Goal: Entertainment & Leisure: Consume media (video, audio)

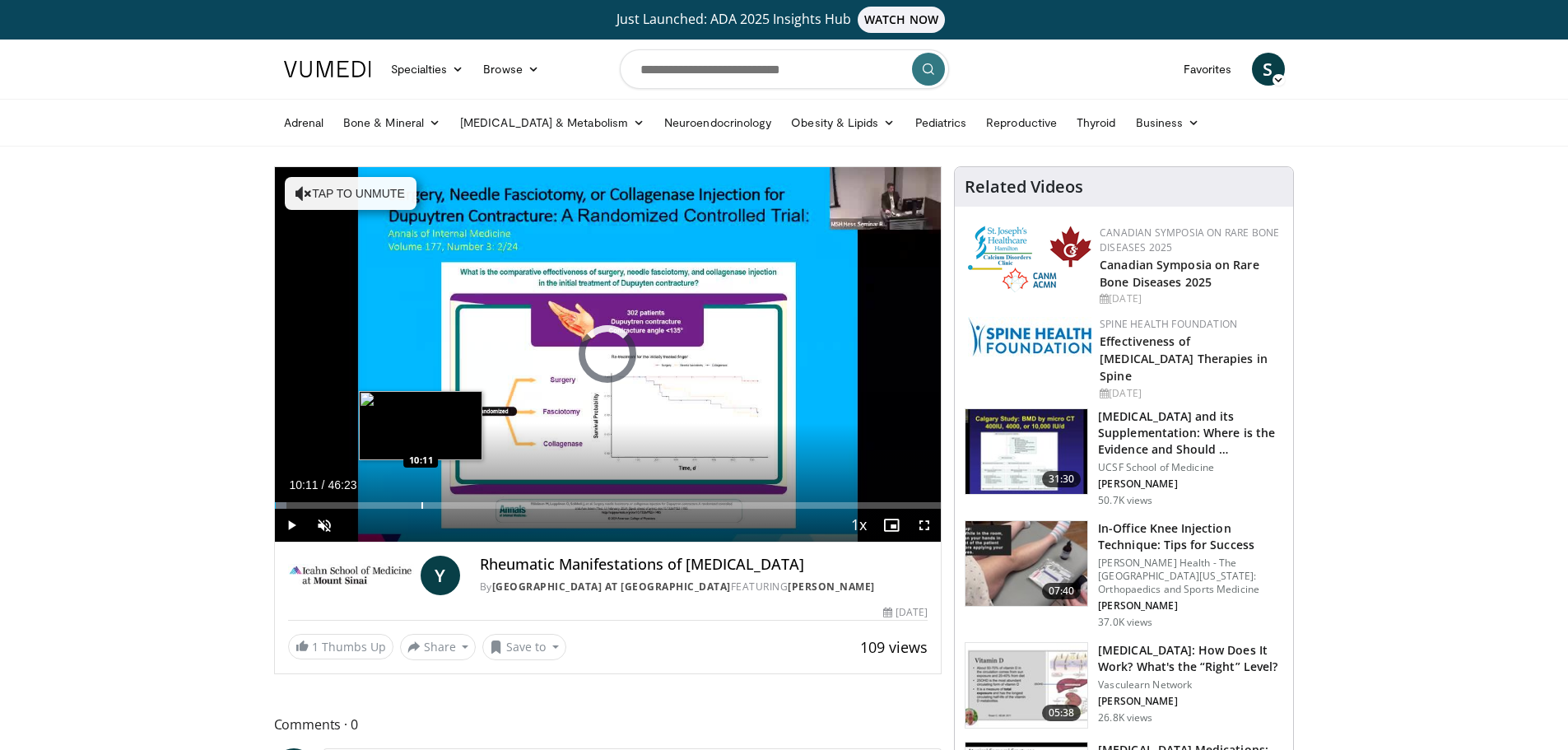
click at [421, 501] on div "Loaded : 1.78% 10:11 10:11" at bounding box center [608, 501] width 667 height 16
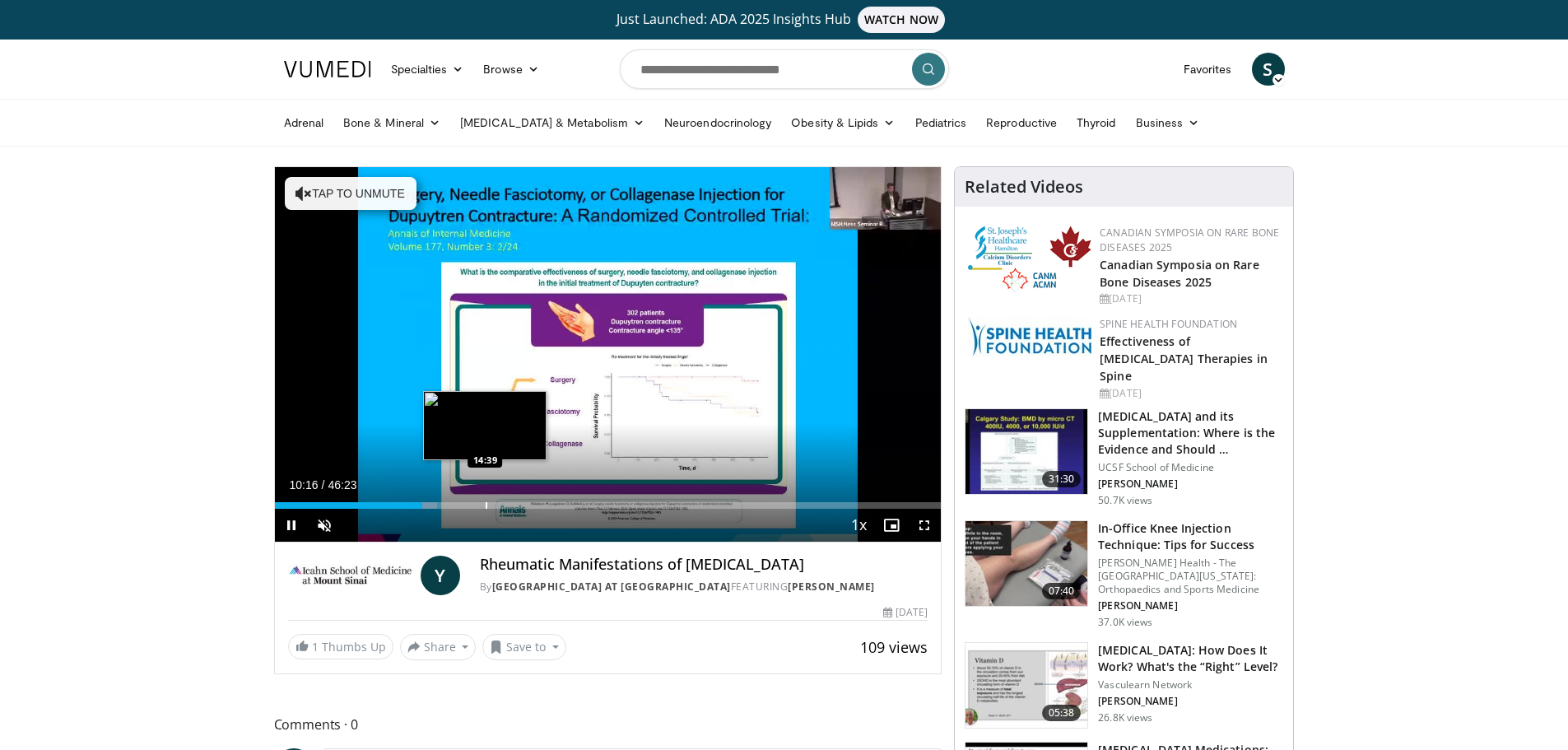
click at [485, 503] on div "Progress Bar" at bounding box center [486, 506] width 2 height 7
click at [550, 509] on div "Current Time 14:44 / Duration 46:23 Pause Skip Backward Skip Forward Unmute Loa…" at bounding box center [608, 525] width 667 height 33
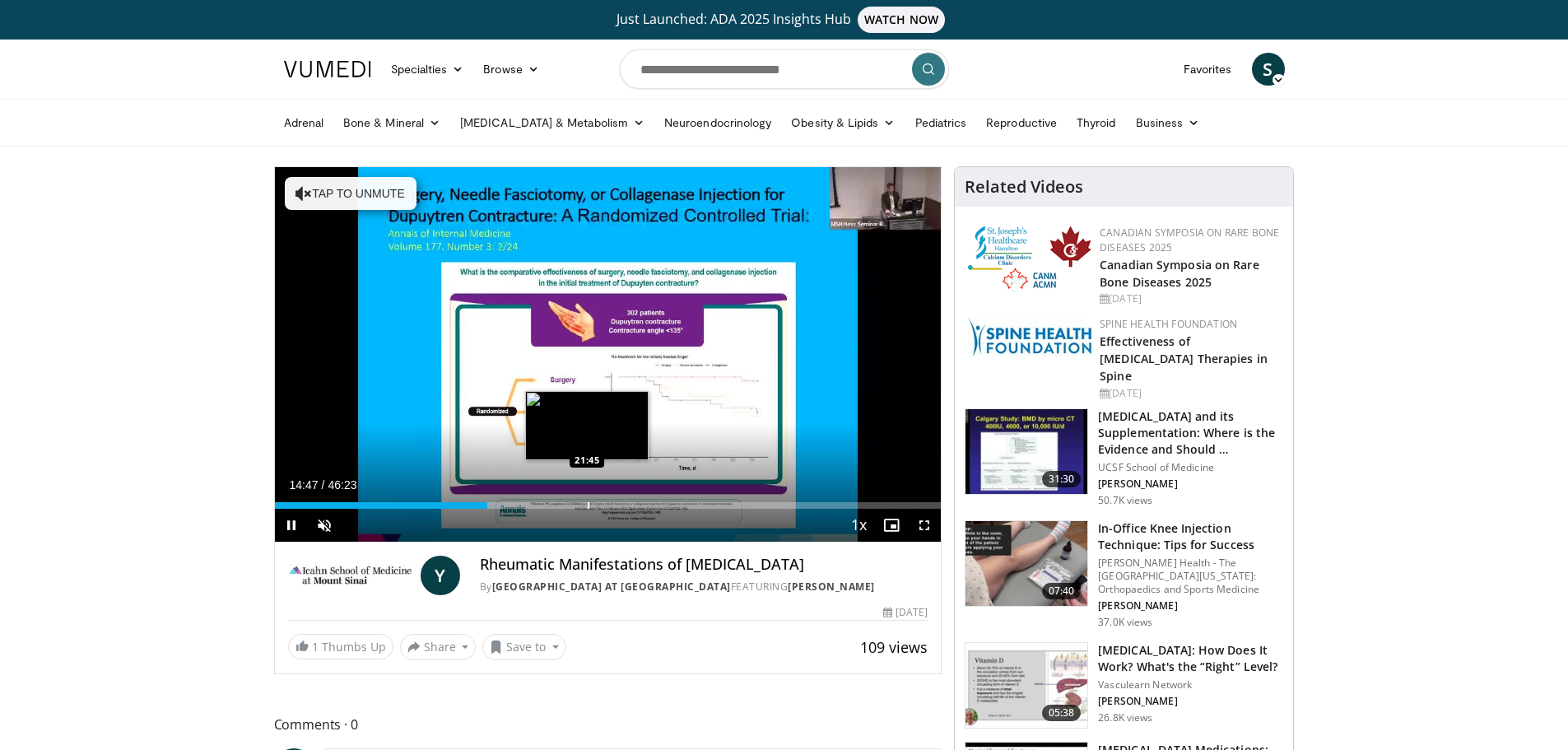
click at [590, 503] on div "Loaded : 34.14% 14:47 21:45" at bounding box center [608, 506] width 667 height 7
click at [487, 503] on div "14:47" at bounding box center [381, 506] width 212 height 7
click at [573, 501] on div "Loaded : 49.95% 22:09 20:47" at bounding box center [608, 501] width 667 height 16
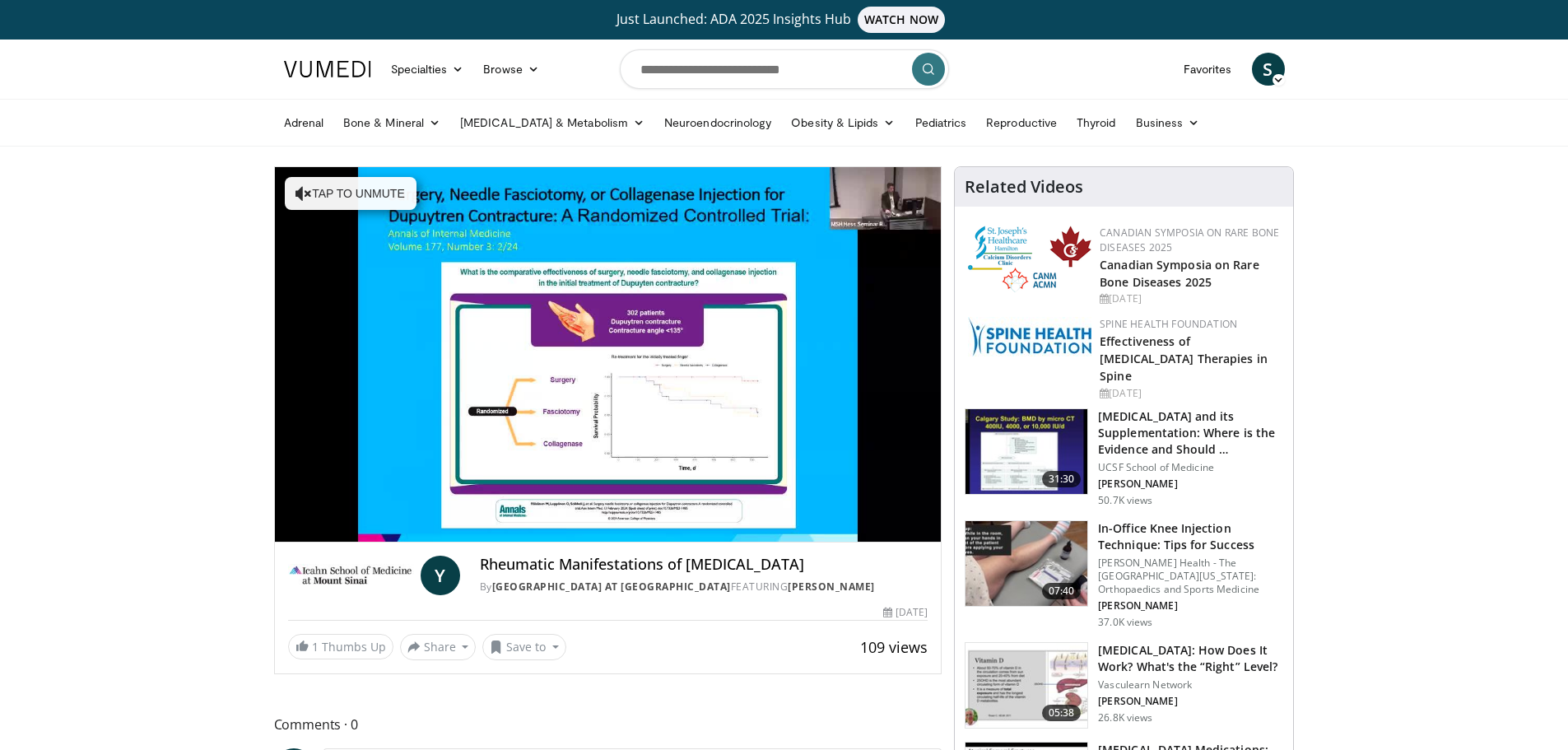
click at [573, 526] on div "Loaded : 47.05% 20:48 20:47" at bounding box center [608, 534] width 667 height 16
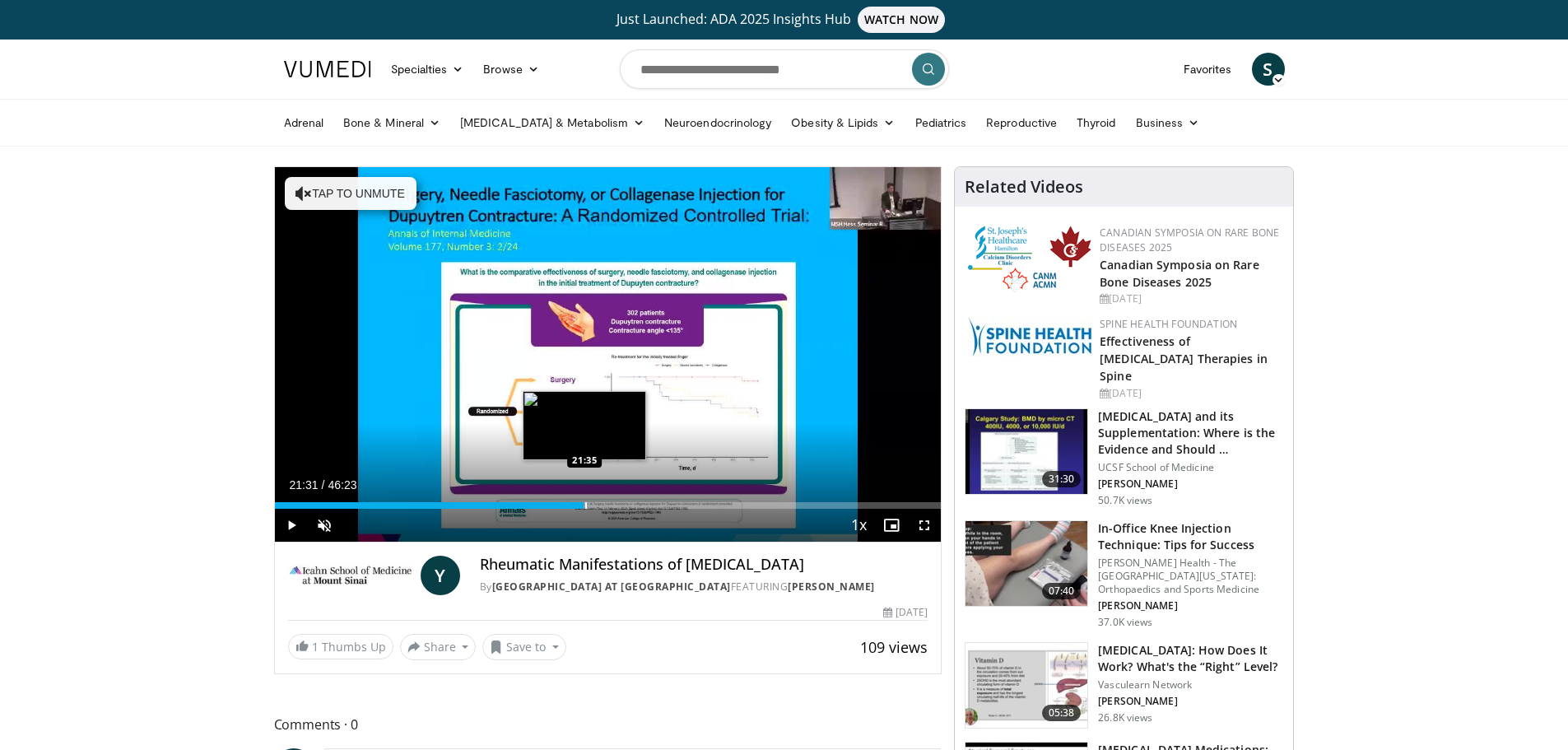
click at [585, 503] on div "Progress Bar" at bounding box center [586, 506] width 2 height 7
click at [619, 503] on div "Progress Bar" at bounding box center [620, 506] width 2 height 7
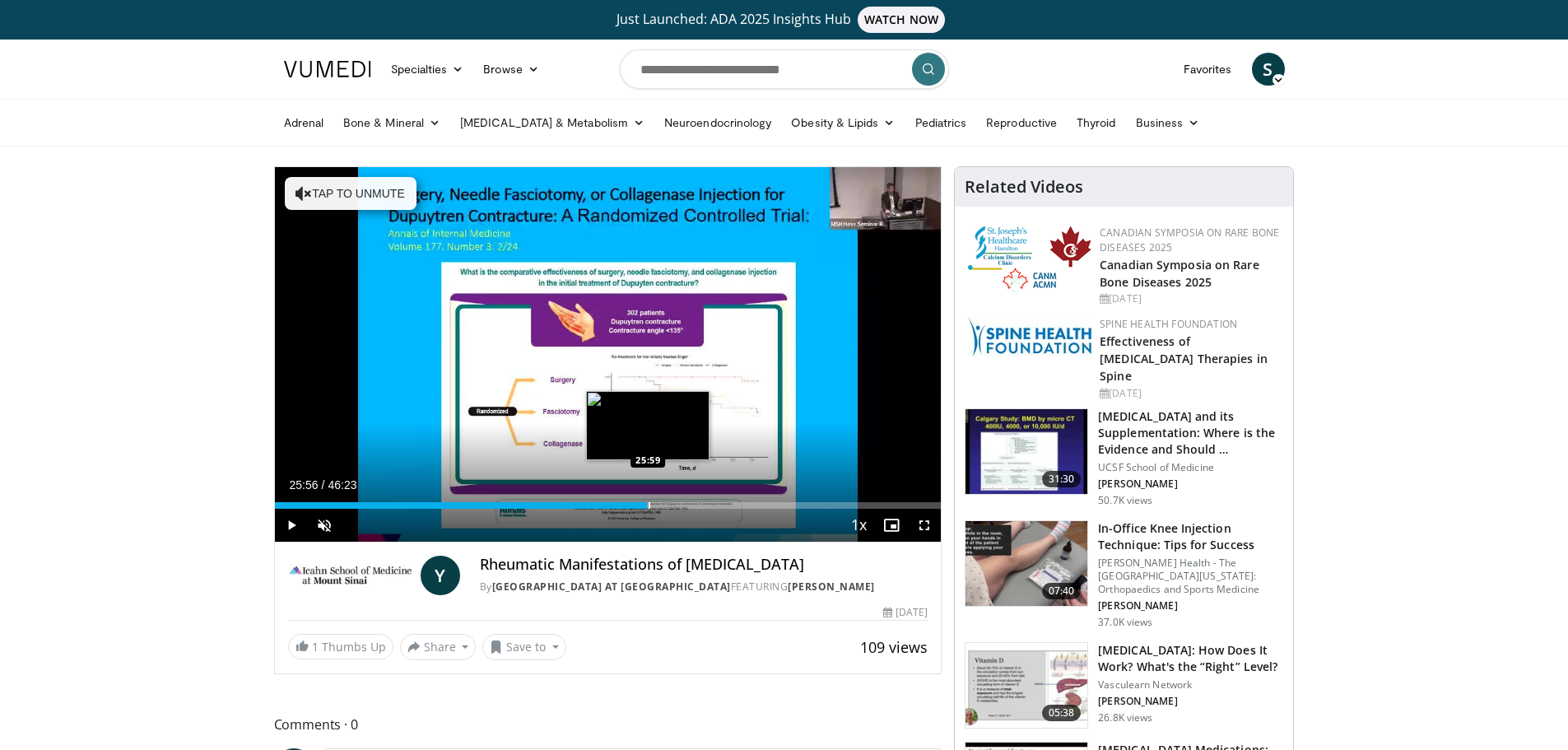
click at [648, 503] on div "Progress Bar" at bounding box center [649, 506] width 2 height 7
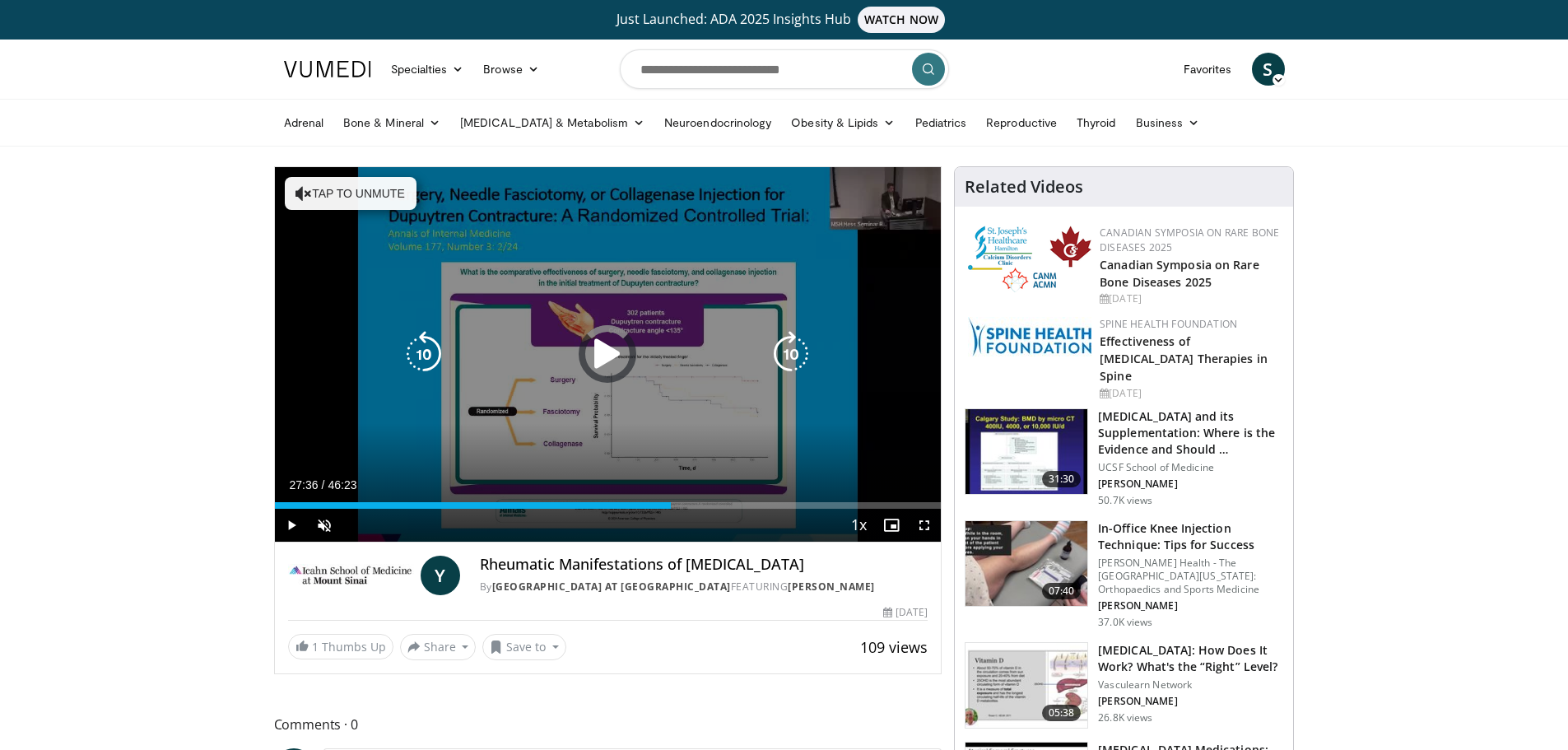
click at [671, 501] on div "Loaded : 58.57% 26:07 27:39" at bounding box center [608, 501] width 667 height 16
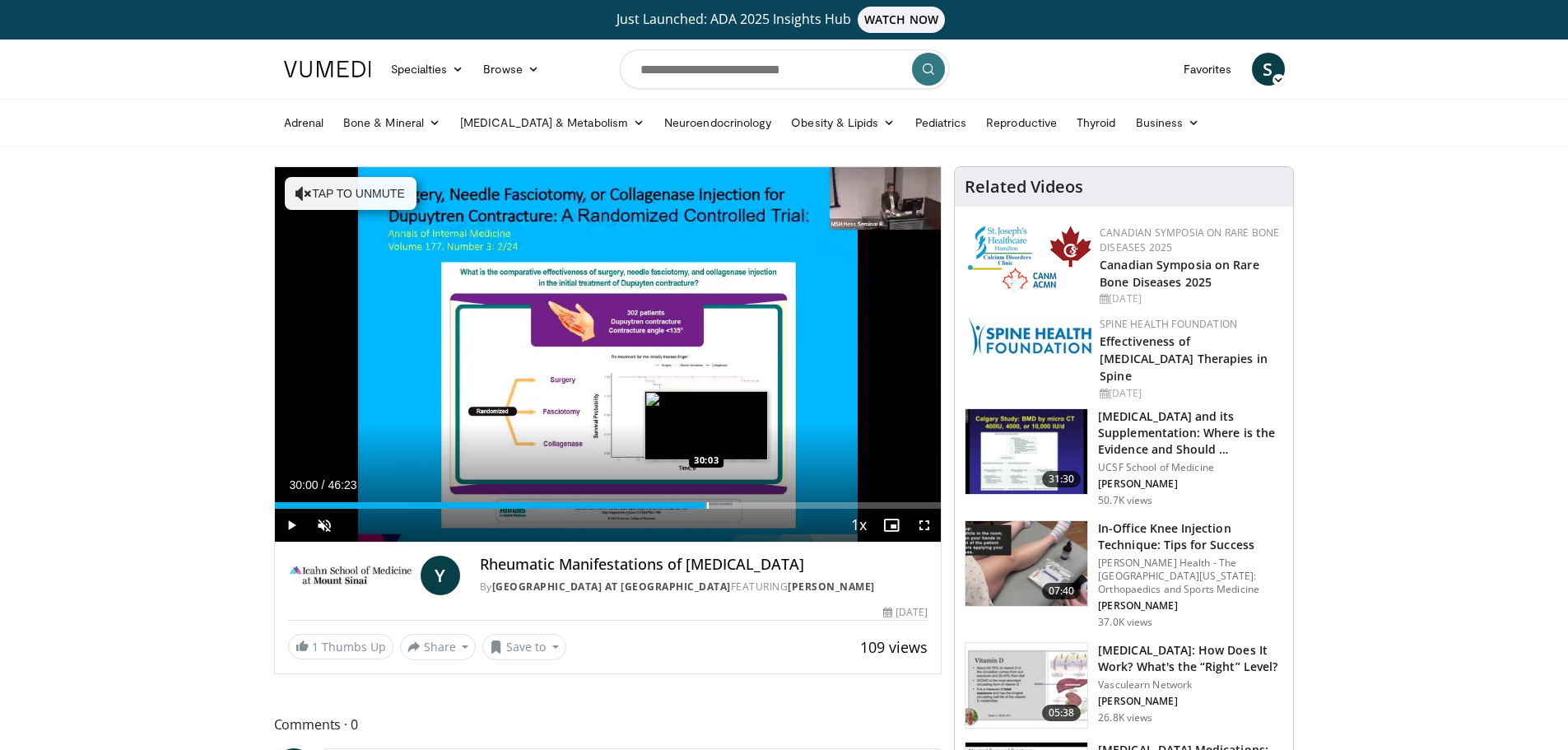
click at [707, 503] on div "Progress Bar" at bounding box center [708, 506] width 2 height 7
click at [736, 504] on div "Progress Bar" at bounding box center [737, 506] width 2 height 7
click at [759, 503] on div "Progress Bar" at bounding box center [760, 506] width 2 height 7
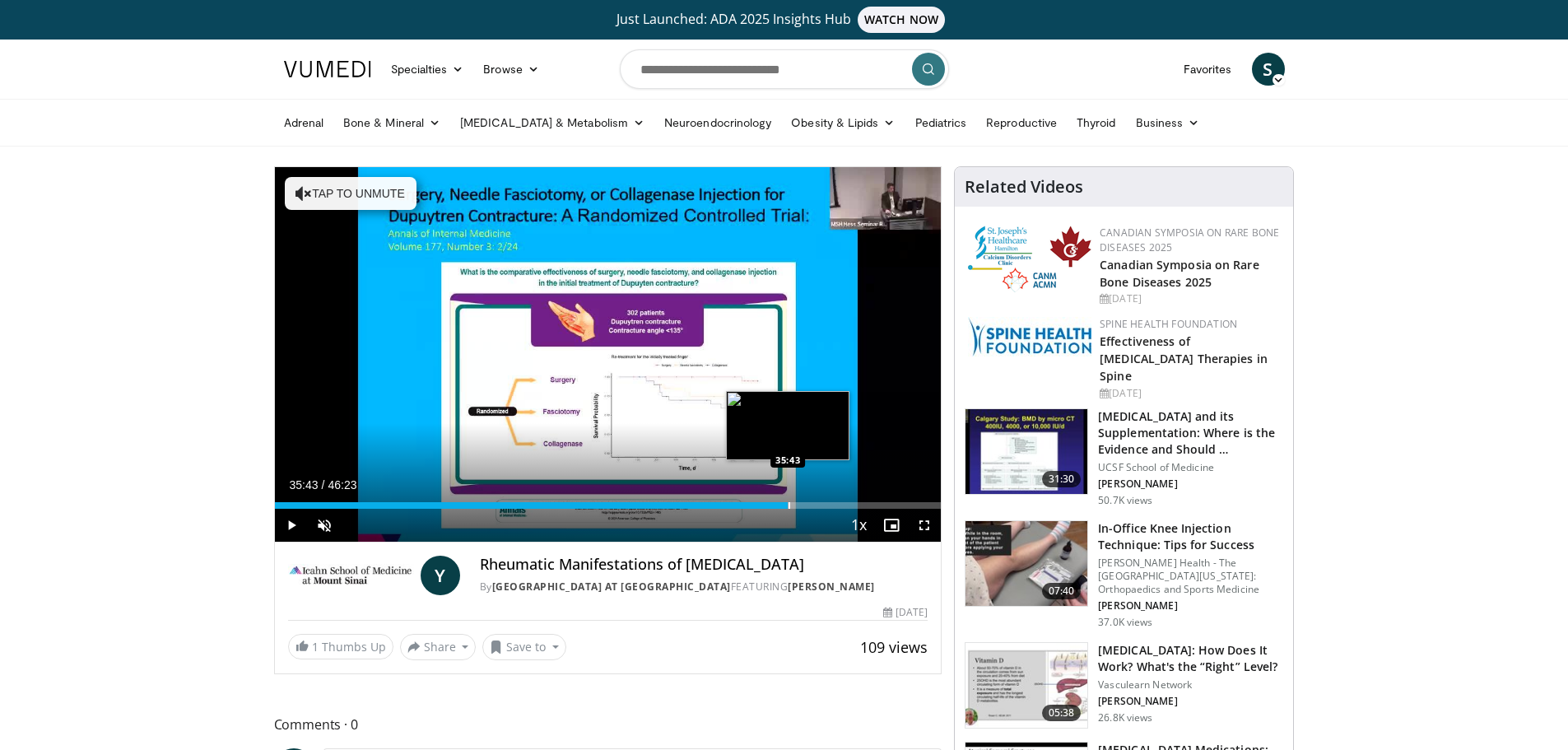
click at [787, 500] on div "Loaded : 77.25% 35:43 35:43" at bounding box center [608, 501] width 667 height 16
click at [787, 500] on div "10 seconds Tap to unmute" at bounding box center [608, 355] width 667 height 375
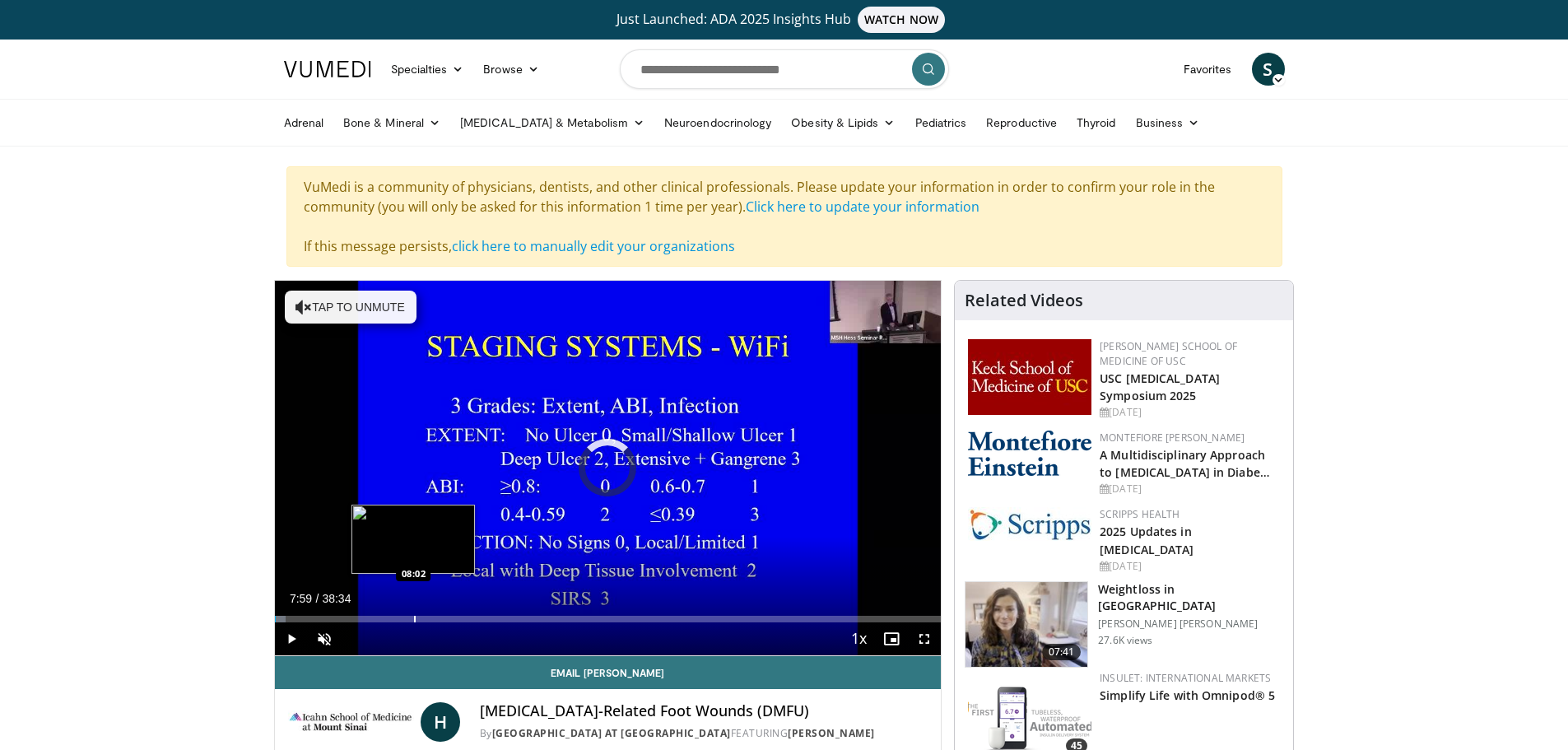
click at [414, 615] on div "Progress Bar" at bounding box center [415, 618] width 2 height 7
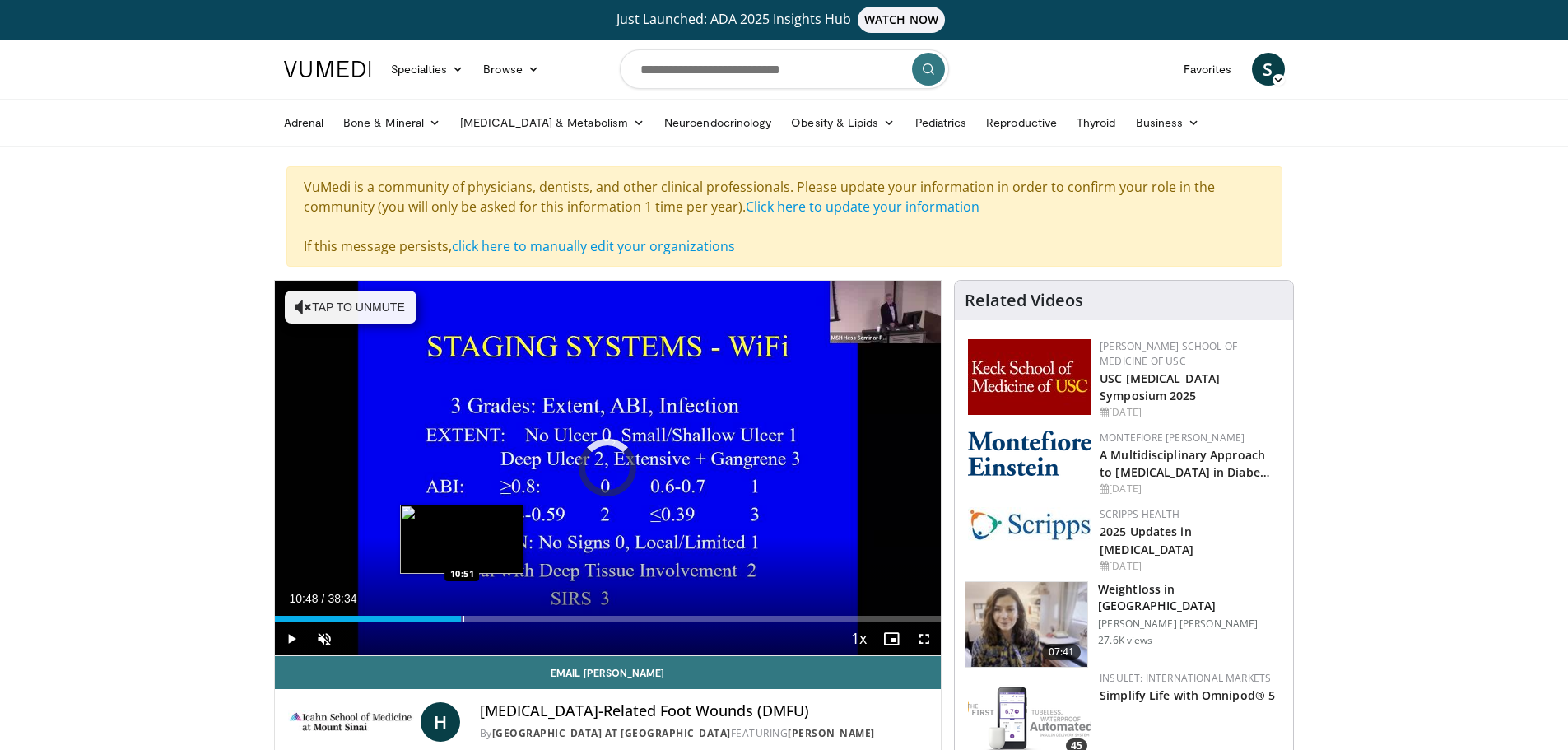
click at [463, 615] on div "Progress Bar" at bounding box center [464, 618] width 2 height 7
click at [504, 612] on div "Loaded : 0.00% 13:19 13:19" at bounding box center [608, 614] width 667 height 16
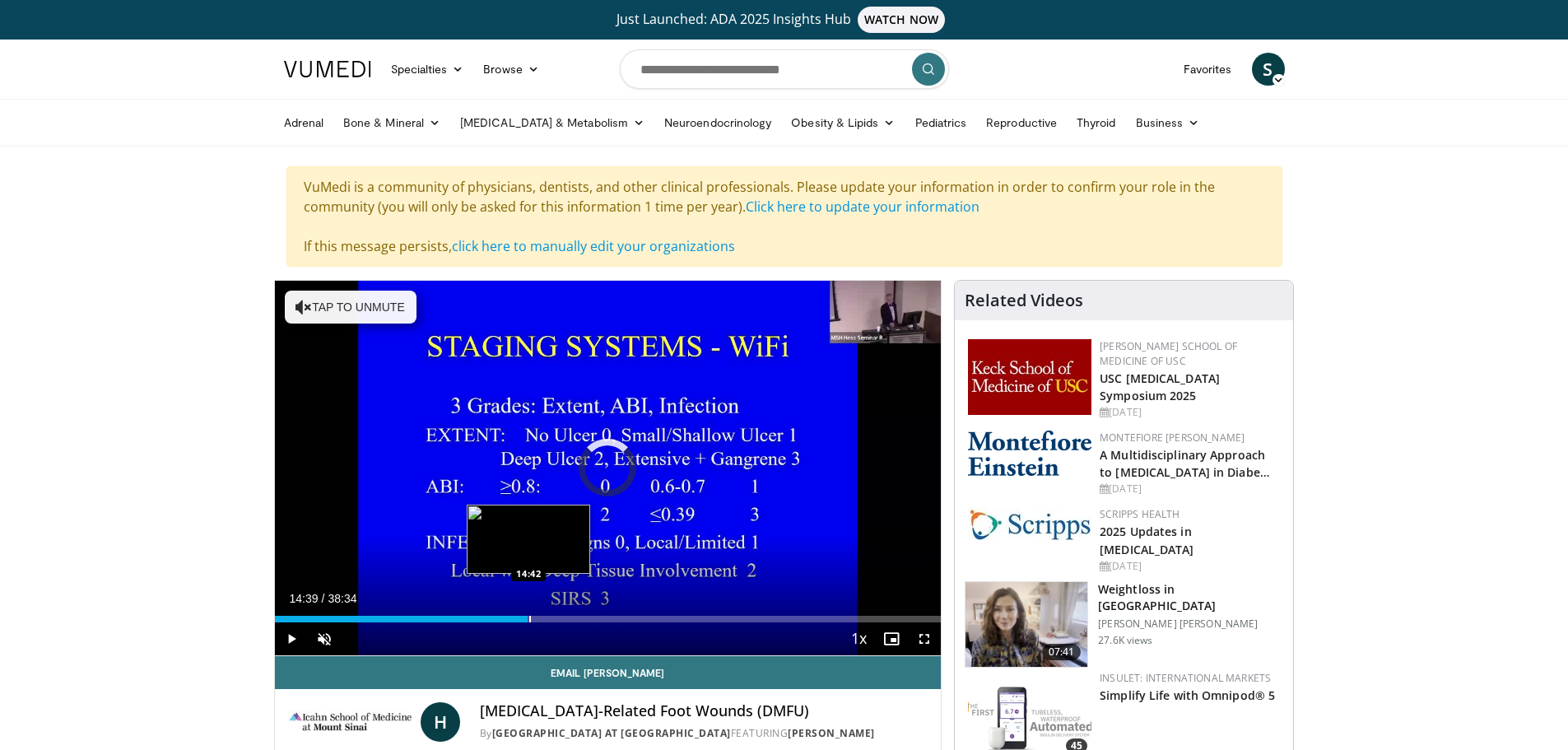
click at [529, 620] on div "Progress Bar" at bounding box center [530, 618] width 2 height 7
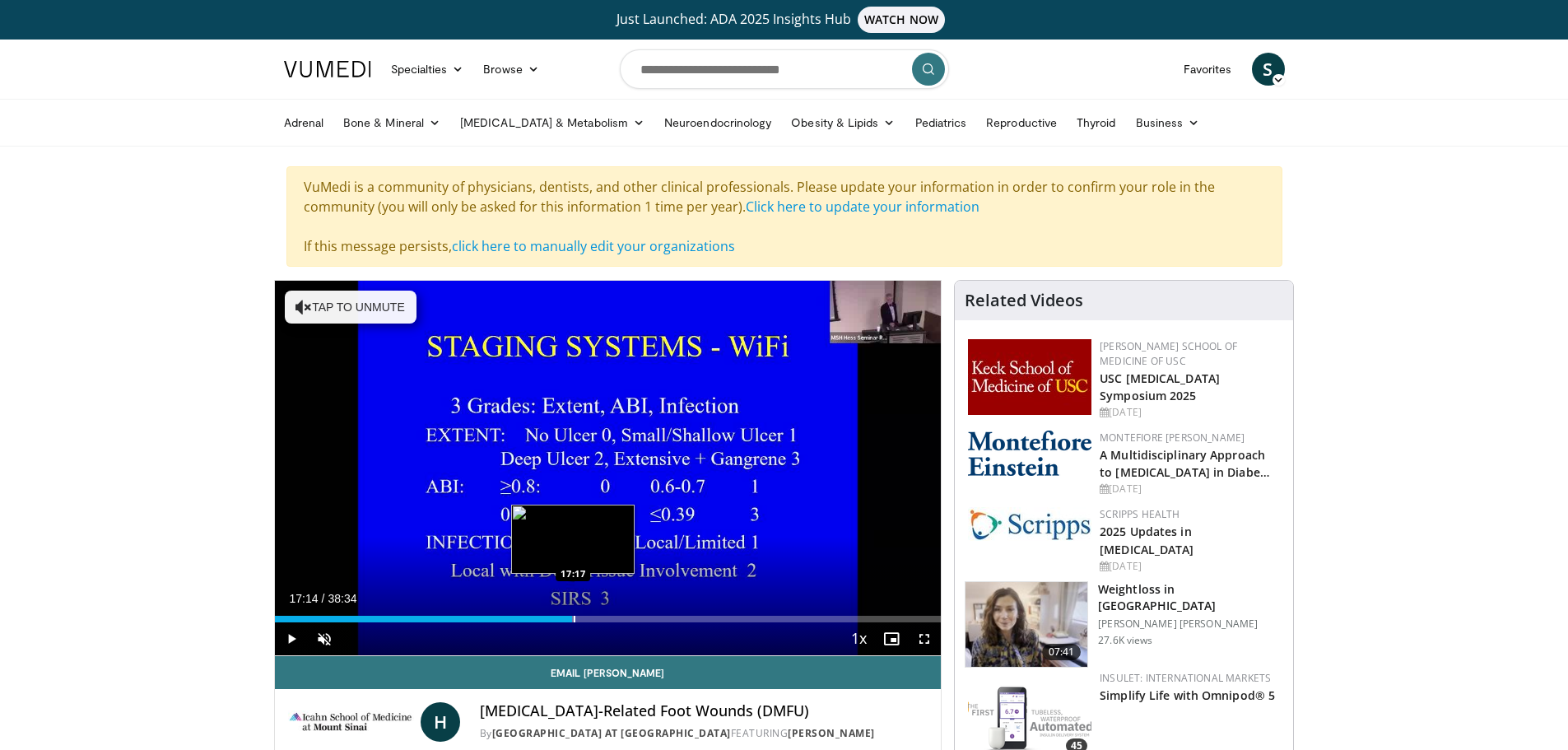
click at [573, 619] on div "Progress Bar" at bounding box center [574, 618] width 2 height 7
click at [618, 619] on div "Progress Bar" at bounding box center [619, 618] width 2 height 7
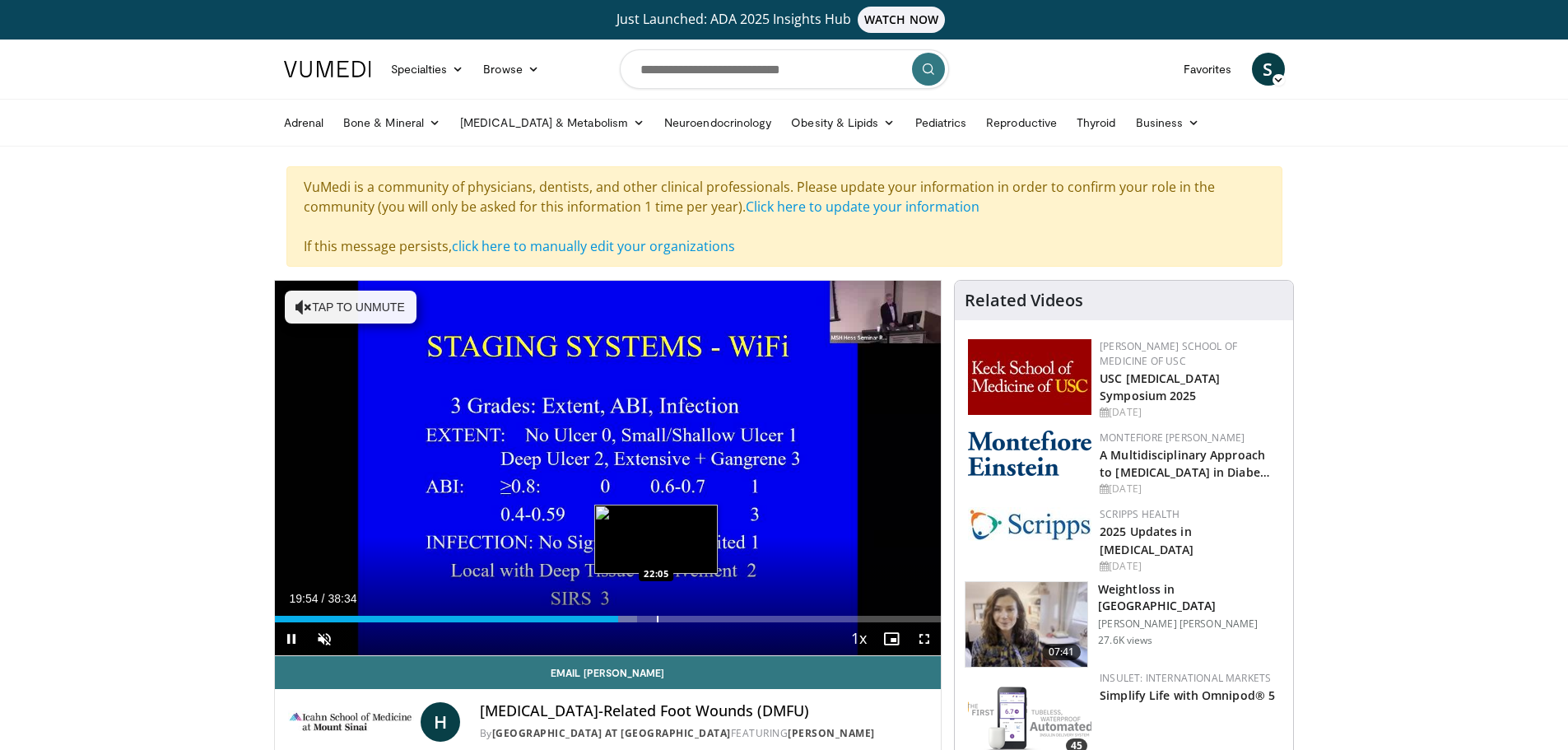
click at [657, 619] on div "Progress Bar" at bounding box center [658, 618] width 2 height 7
click at [677, 620] on div "Progress Bar" at bounding box center [678, 618] width 2 height 7
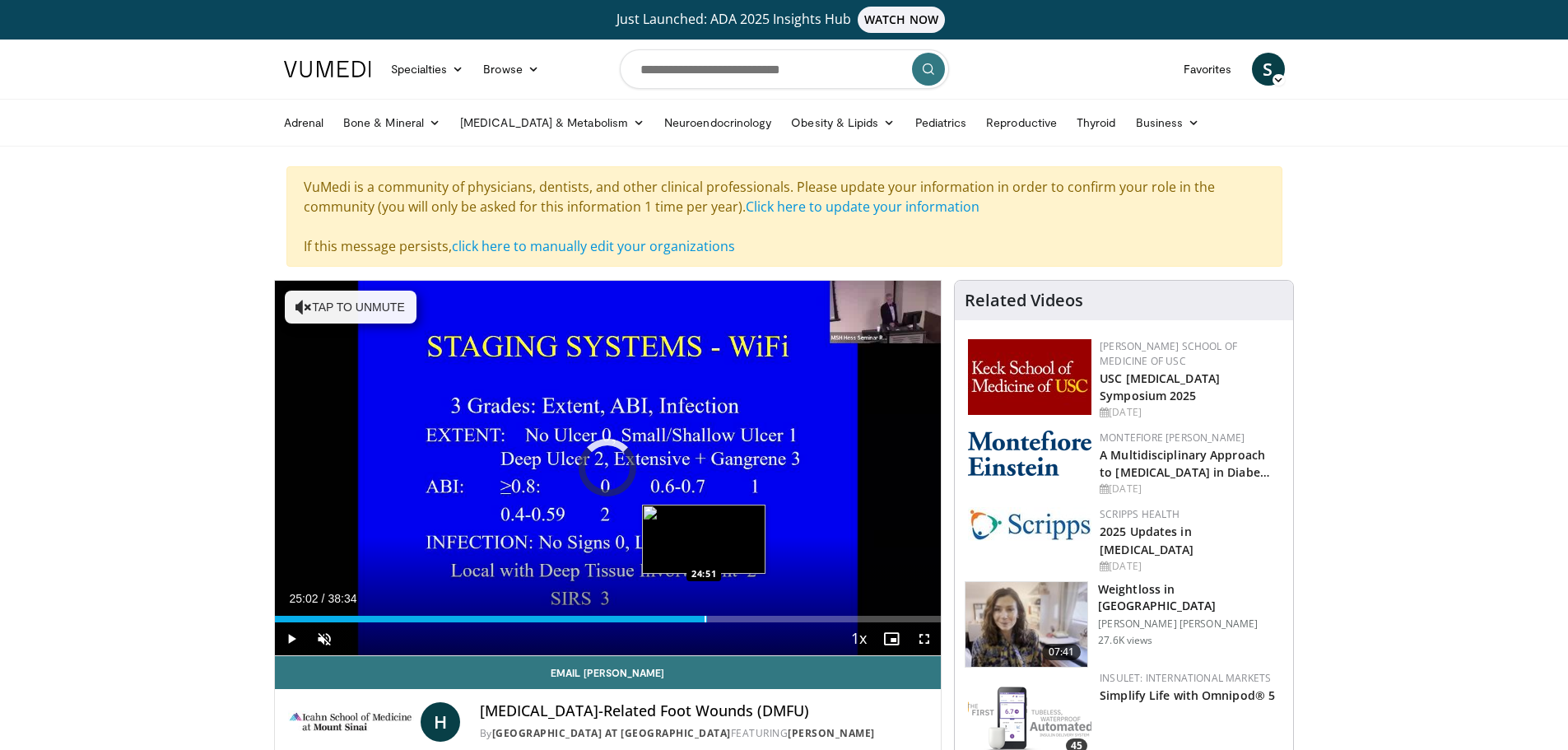
click at [707, 616] on div "Loaded : 63.01% 25:02 24:51" at bounding box center [608, 618] width 667 height 7
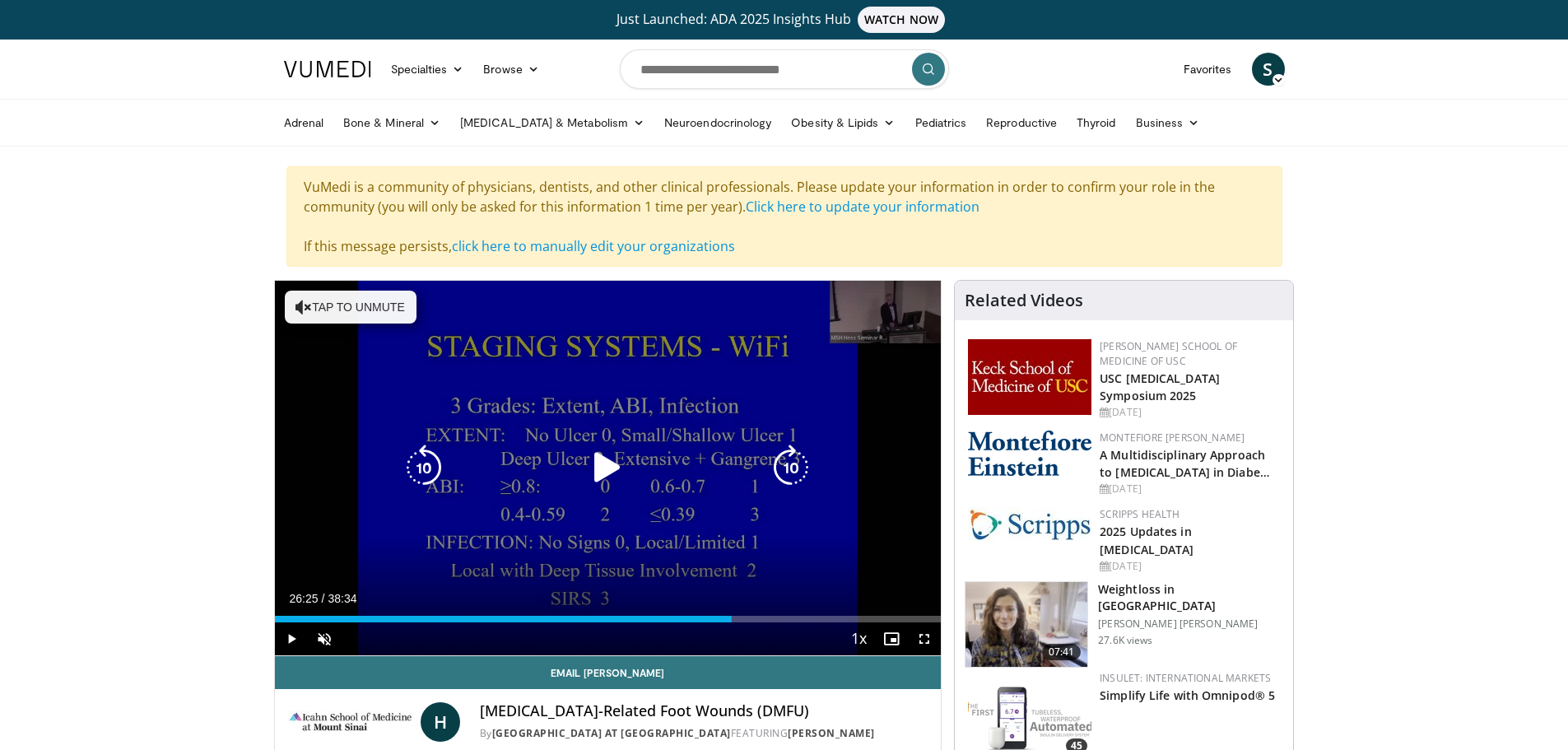
click at [731, 619] on div "Loaded : 68.59% 26:25 25:08" at bounding box center [608, 618] width 667 height 7
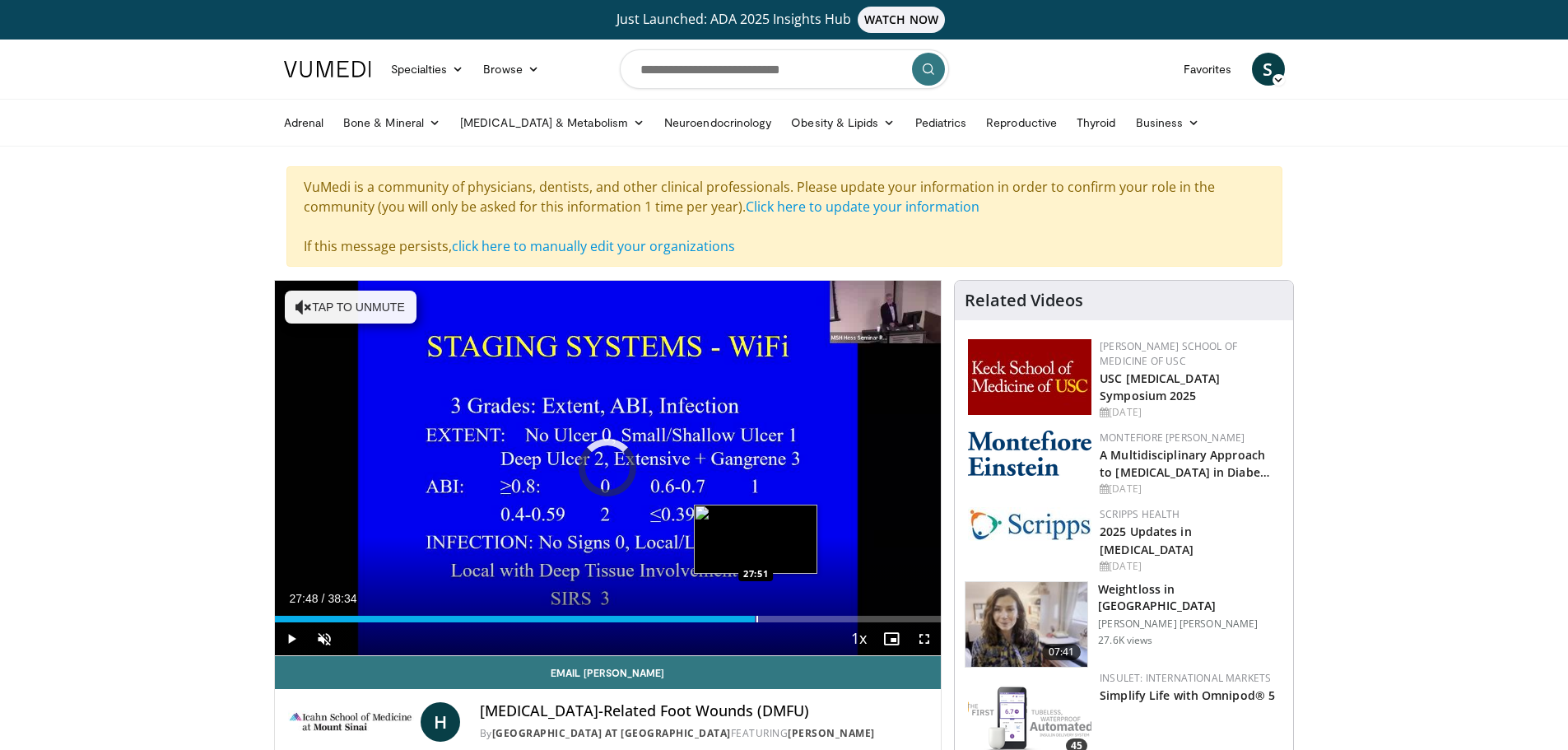
click at [757, 618] on div "Progress Bar" at bounding box center [758, 618] width 2 height 7
click at [789, 620] on div "Progress Bar" at bounding box center [790, 618] width 2 height 7
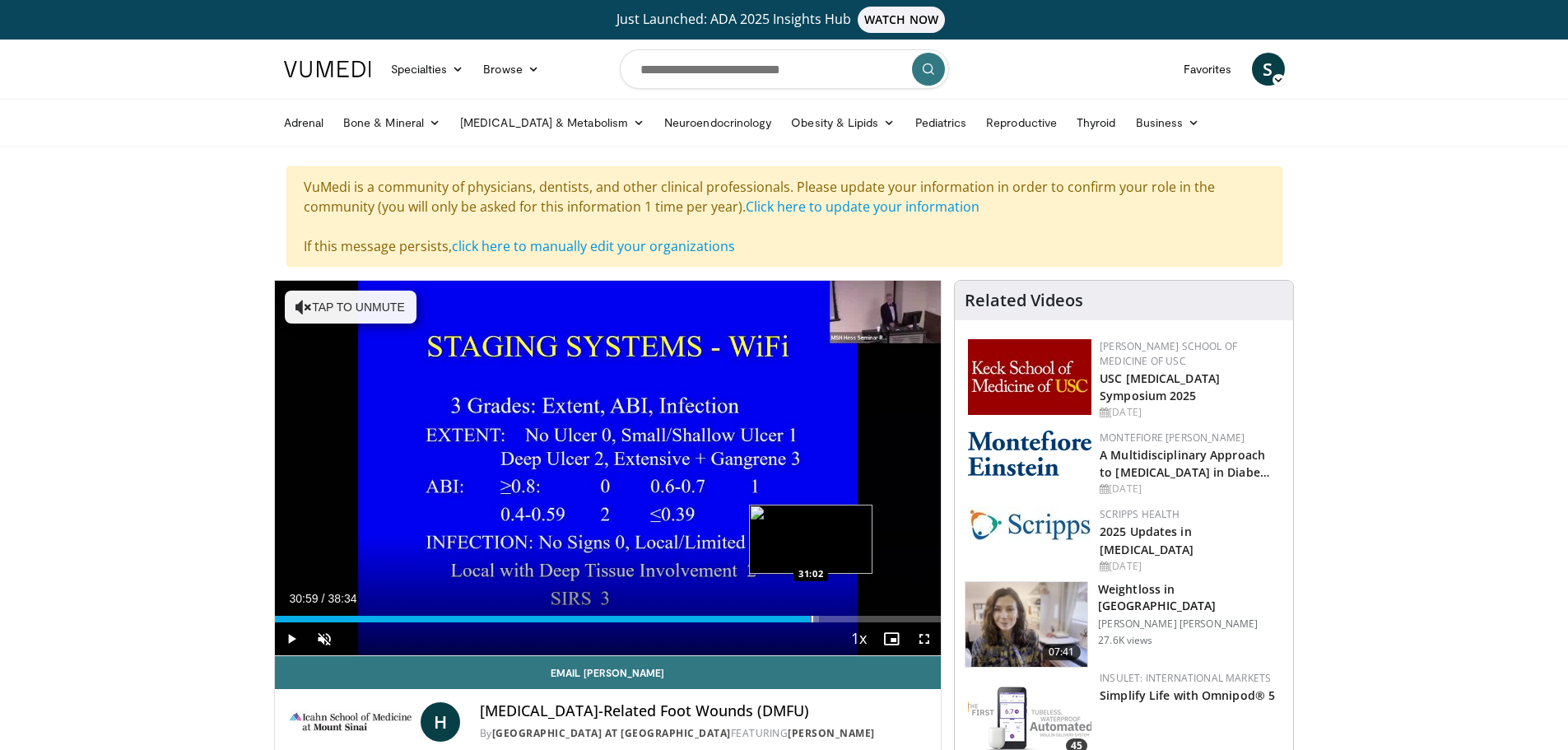
click at [811, 621] on div "Progress Bar" at bounding box center [812, 618] width 2 height 7
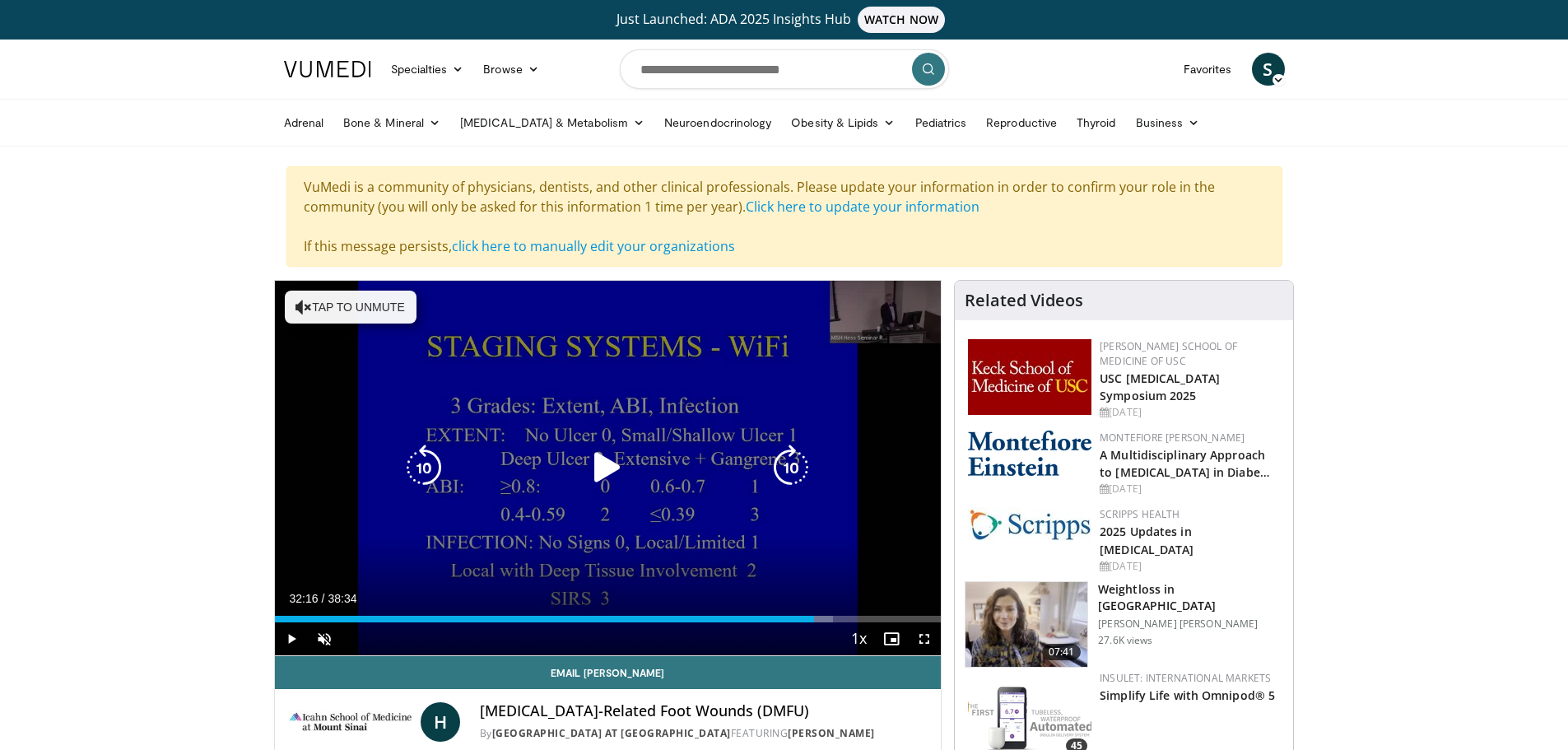
click at [832, 620] on div "Loaded : 83.84% 31:14 31:02" at bounding box center [608, 618] width 667 height 7
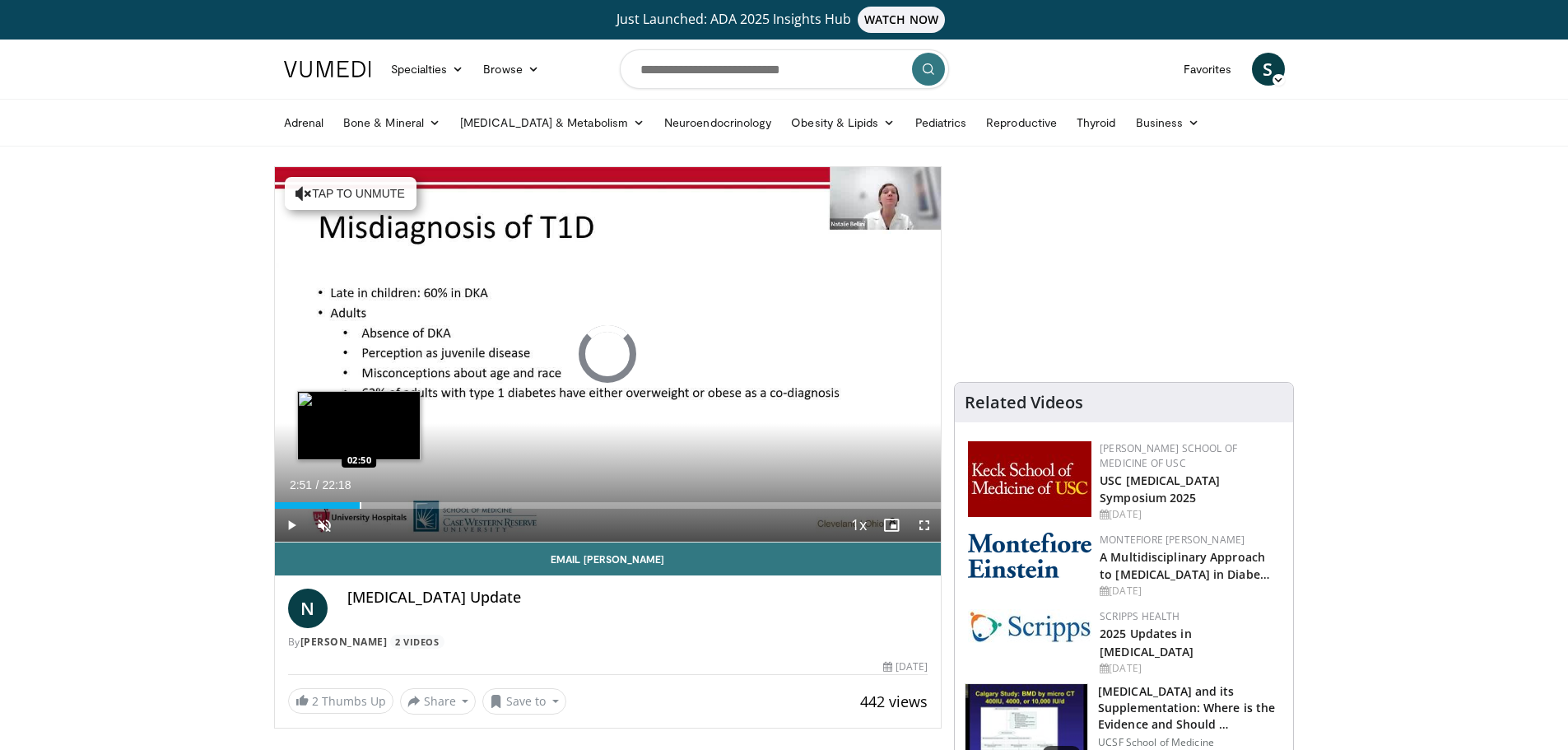
click at [360, 500] on div "Loaded : 0.00% 02:51 02:50" at bounding box center [608, 501] width 667 height 16
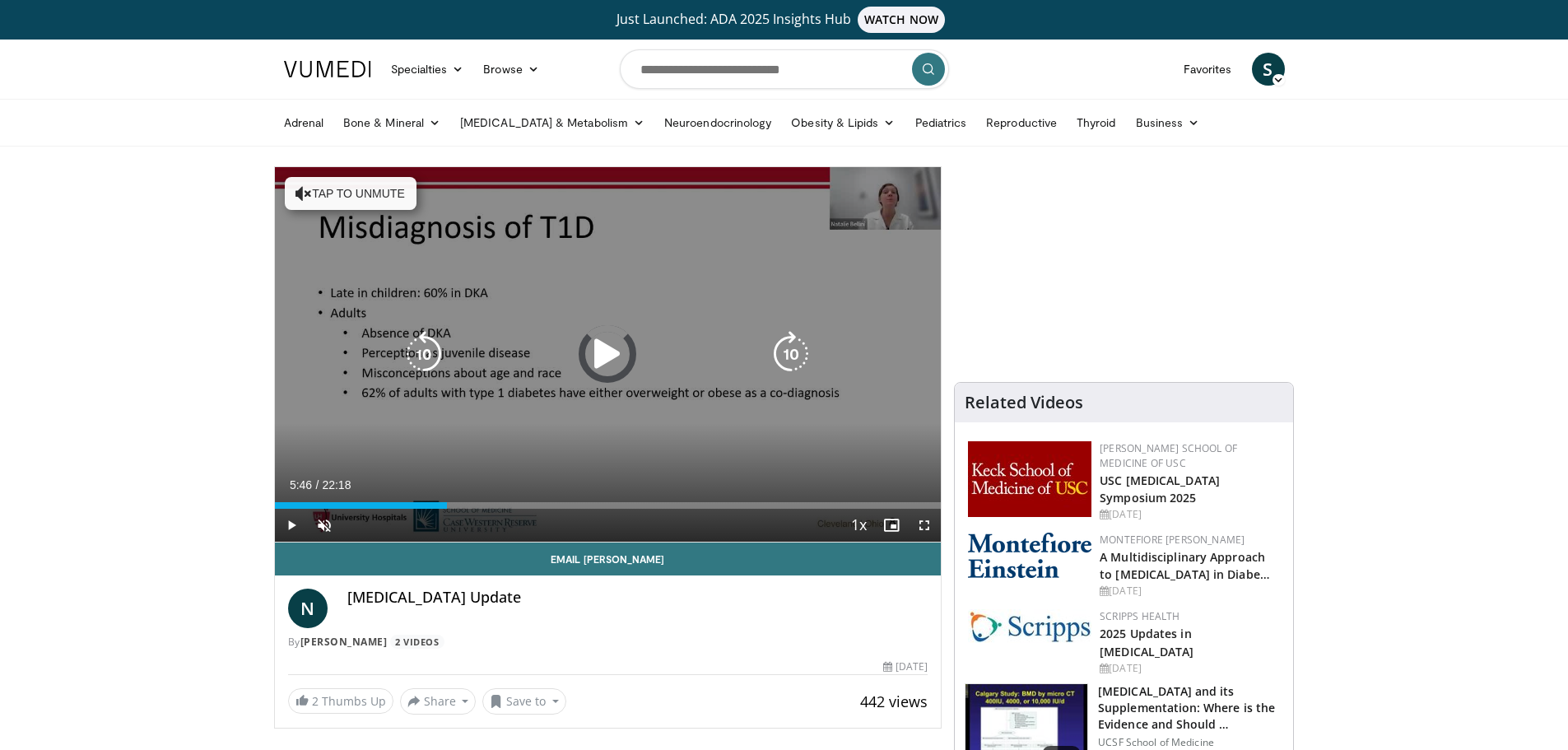
click at [448, 499] on div "Loaded : 0.00% 05:46 05:42" at bounding box center [608, 501] width 667 height 16
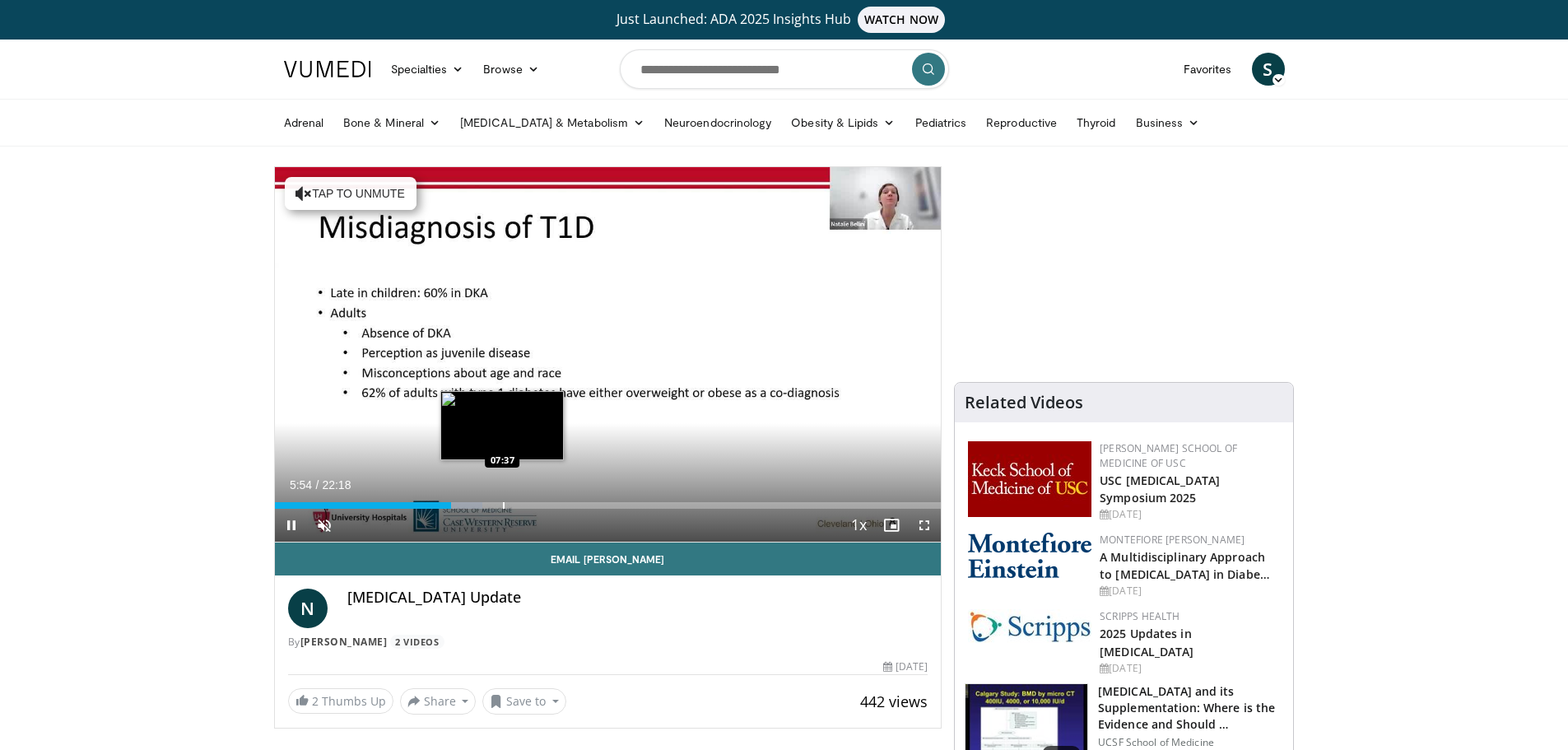
click at [505, 507] on div "Loaded : 31.13% 05:54 07:37" at bounding box center [608, 506] width 667 height 7
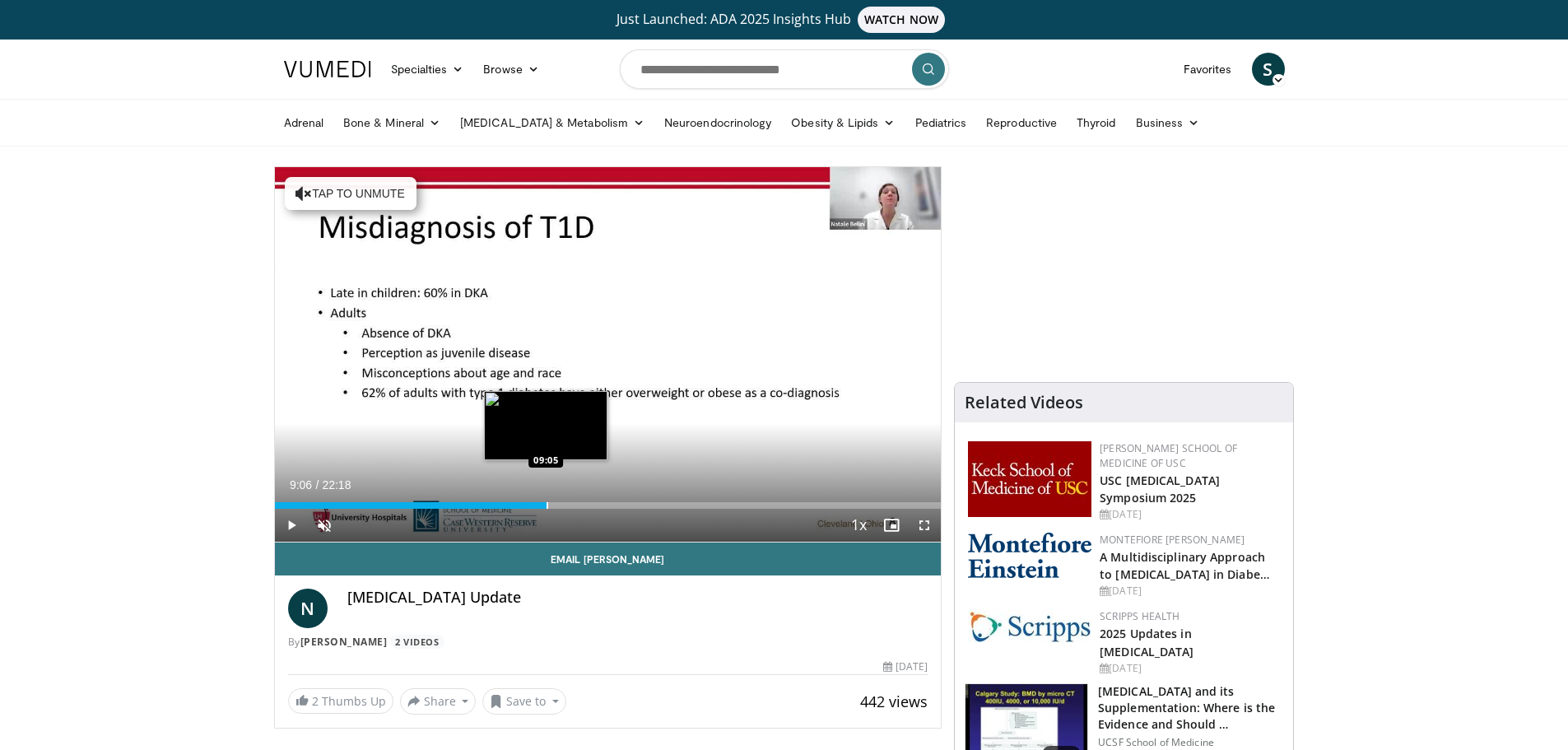
click at [546, 503] on div "Progress Bar" at bounding box center [547, 506] width 2 height 7
click at [576, 503] on div "Progress Bar" at bounding box center [577, 506] width 2 height 7
drag, startPoint x: 597, startPoint y: 504, endPoint x: 625, endPoint y: 504, distance: 28.0
click at [625, 504] on div "Loaded : 50.40% 10:10 10:47" at bounding box center [608, 506] width 667 height 7
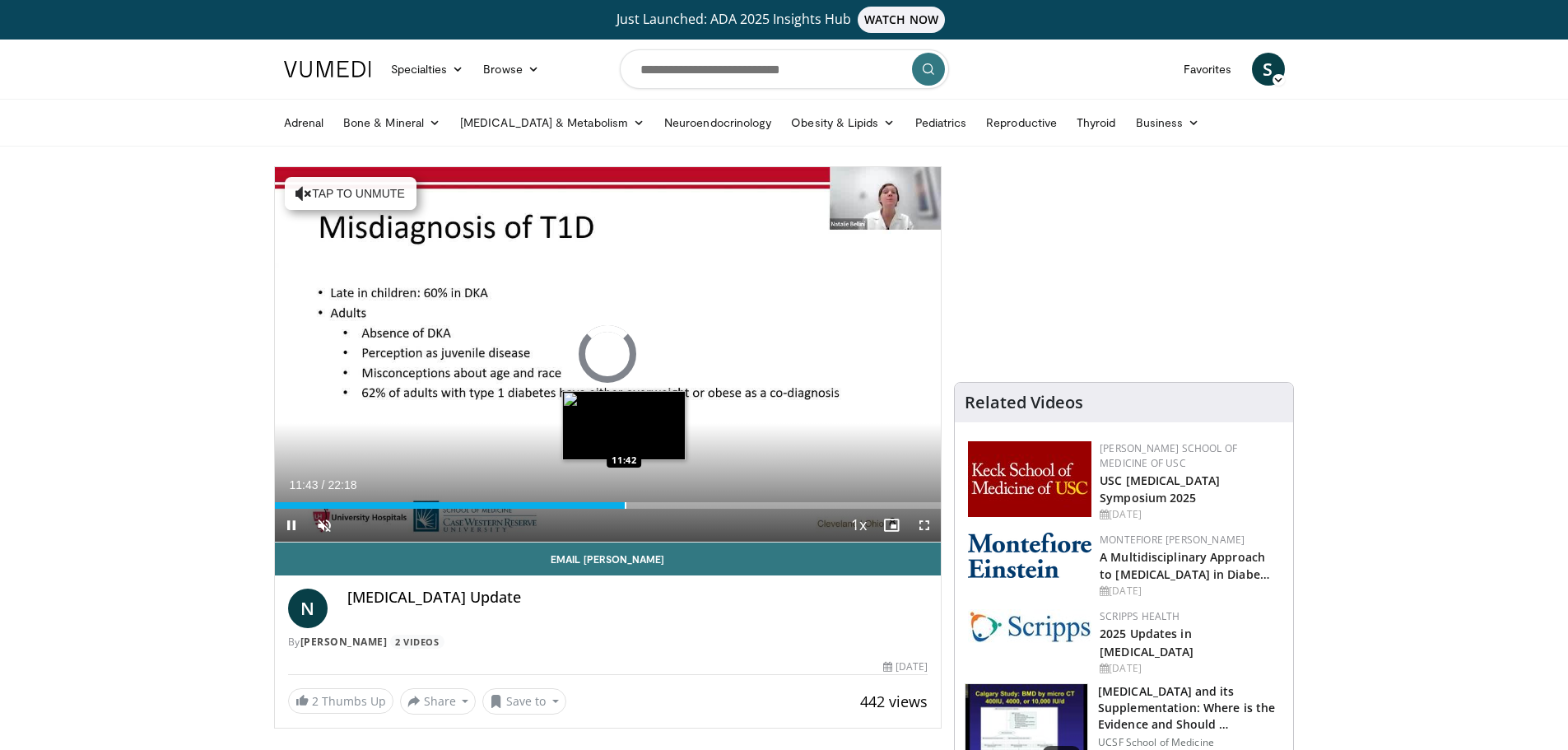
click at [625, 504] on div "Progress Bar" at bounding box center [626, 506] width 2 height 7
click at [663, 501] on div "Loaded : 0.00% 12:59 12:58" at bounding box center [608, 501] width 667 height 16
click at [663, 501] on div "10 seconds Tap to unmute" at bounding box center [608, 355] width 667 height 375
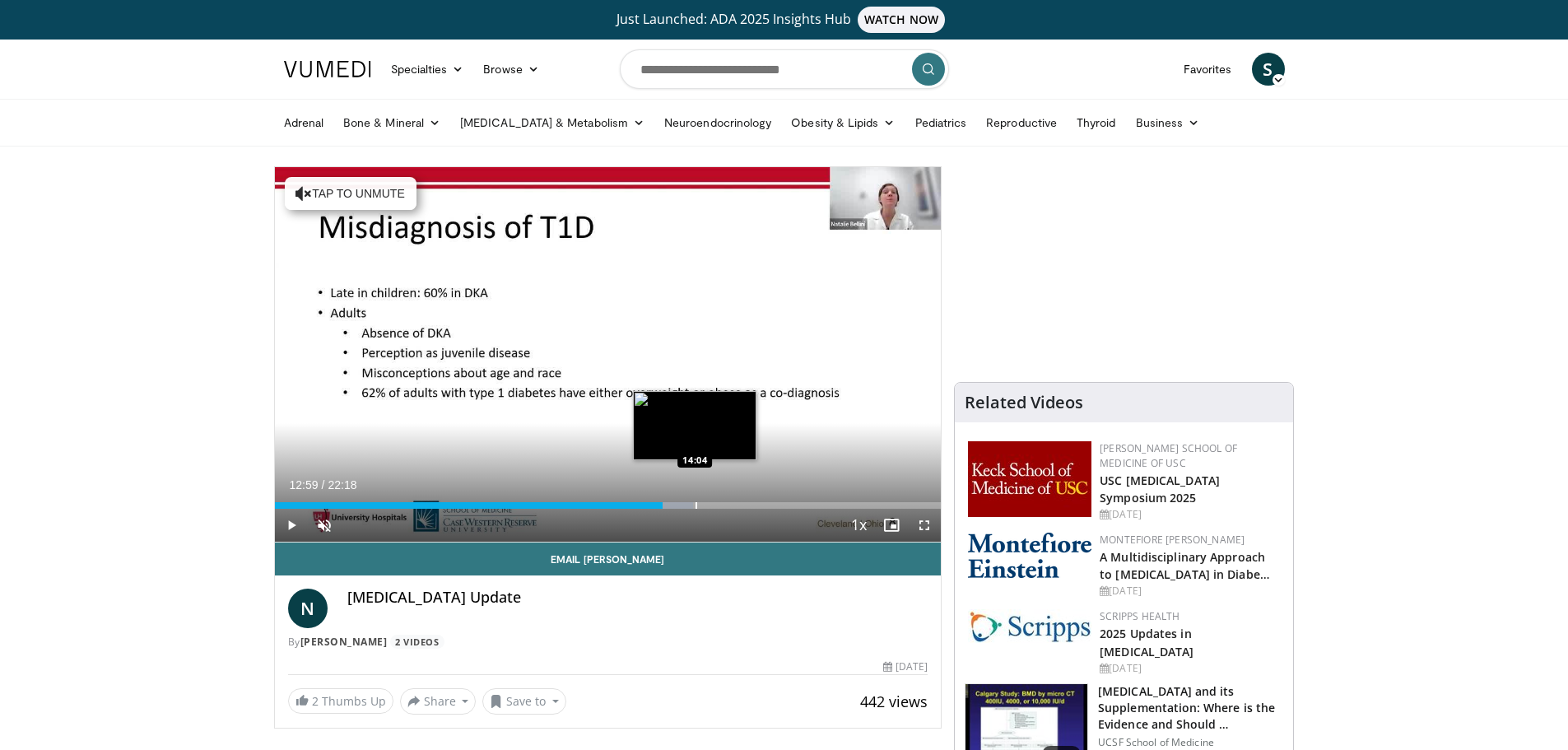
click at [700, 503] on div "Loaded : 62.77% 12:59 14:04" at bounding box center [608, 506] width 667 height 7
click at [663, 503] on div "12:59" at bounding box center [470, 506] width 389 height 7
click at [729, 507] on div "Progress Bar" at bounding box center [730, 506] width 2 height 7
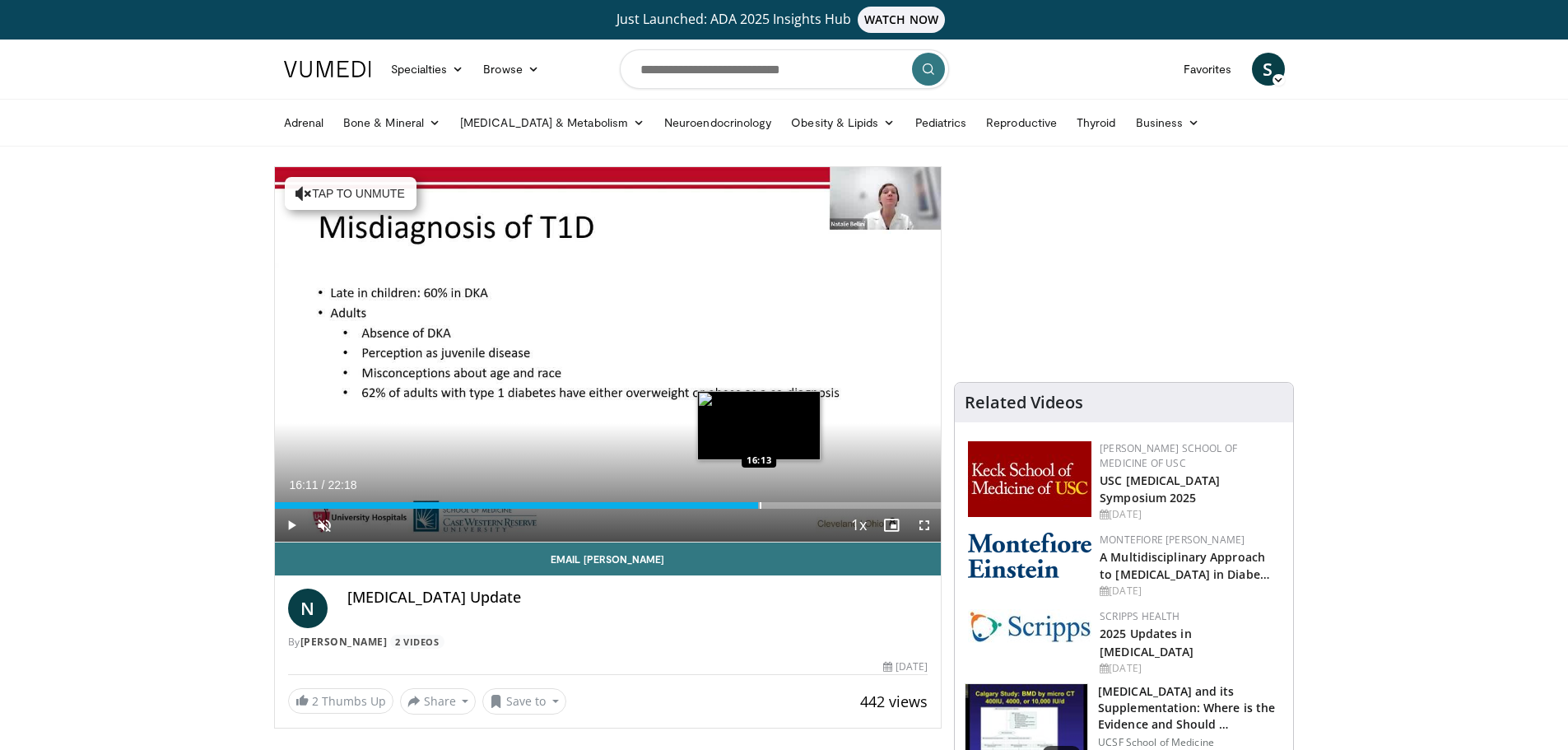
click at [760, 503] on div "Progress Bar" at bounding box center [761, 506] width 2 height 7
click at [780, 503] on div "Progress Bar" at bounding box center [781, 506] width 2 height 7
click at [803, 503] on div "Progress Bar" at bounding box center [804, 506] width 2 height 7
click at [812, 503] on div "Progress Bar" at bounding box center [813, 506] width 2 height 7
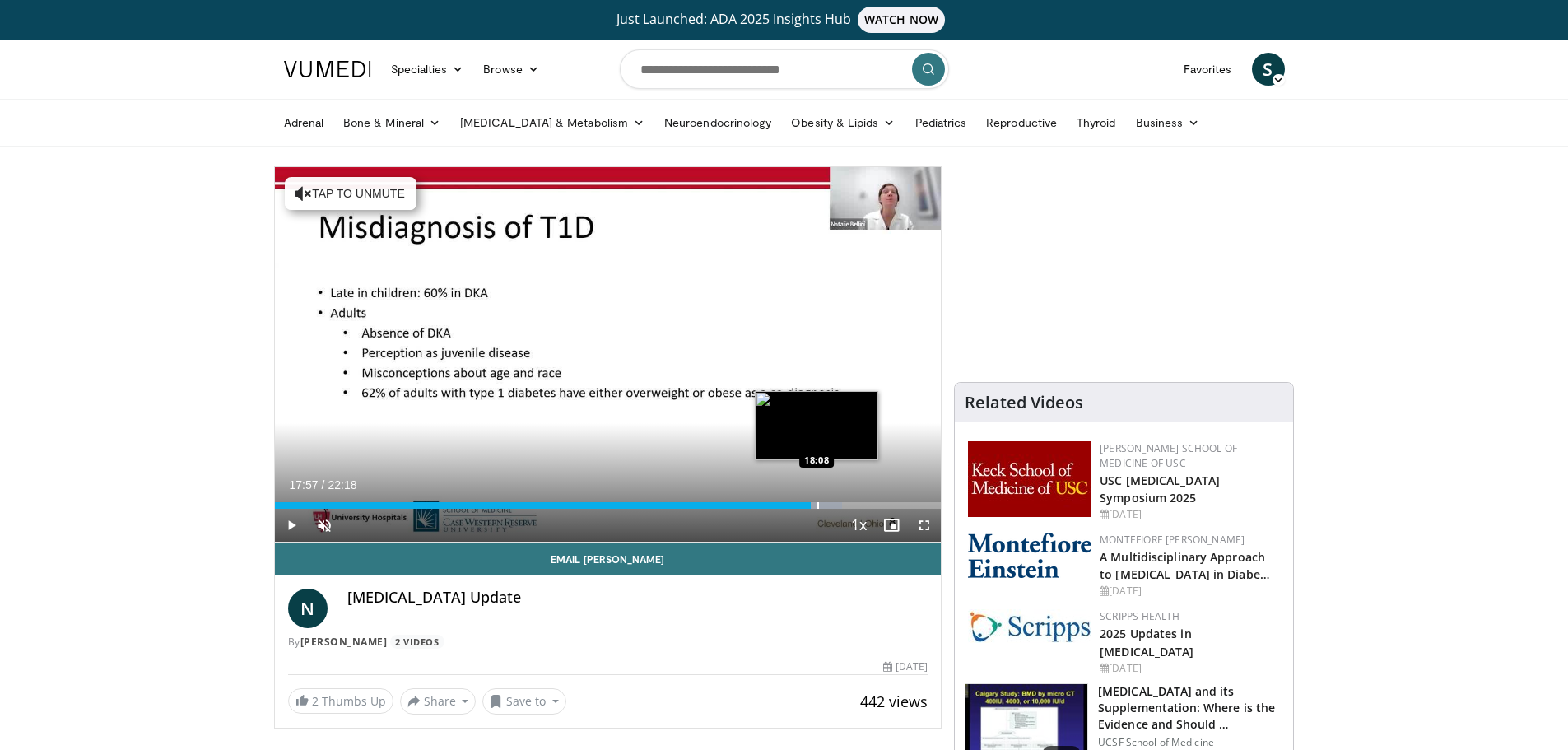
click at [817, 503] on div "Progress Bar" at bounding box center [818, 506] width 2 height 7
click at [823, 503] on div "Progress Bar" at bounding box center [824, 506] width 2 height 7
click at [829, 503] on div "Progress Bar" at bounding box center [830, 506] width 2 height 7
click at [838, 503] on div "Progress Bar" at bounding box center [839, 506] width 2 height 7
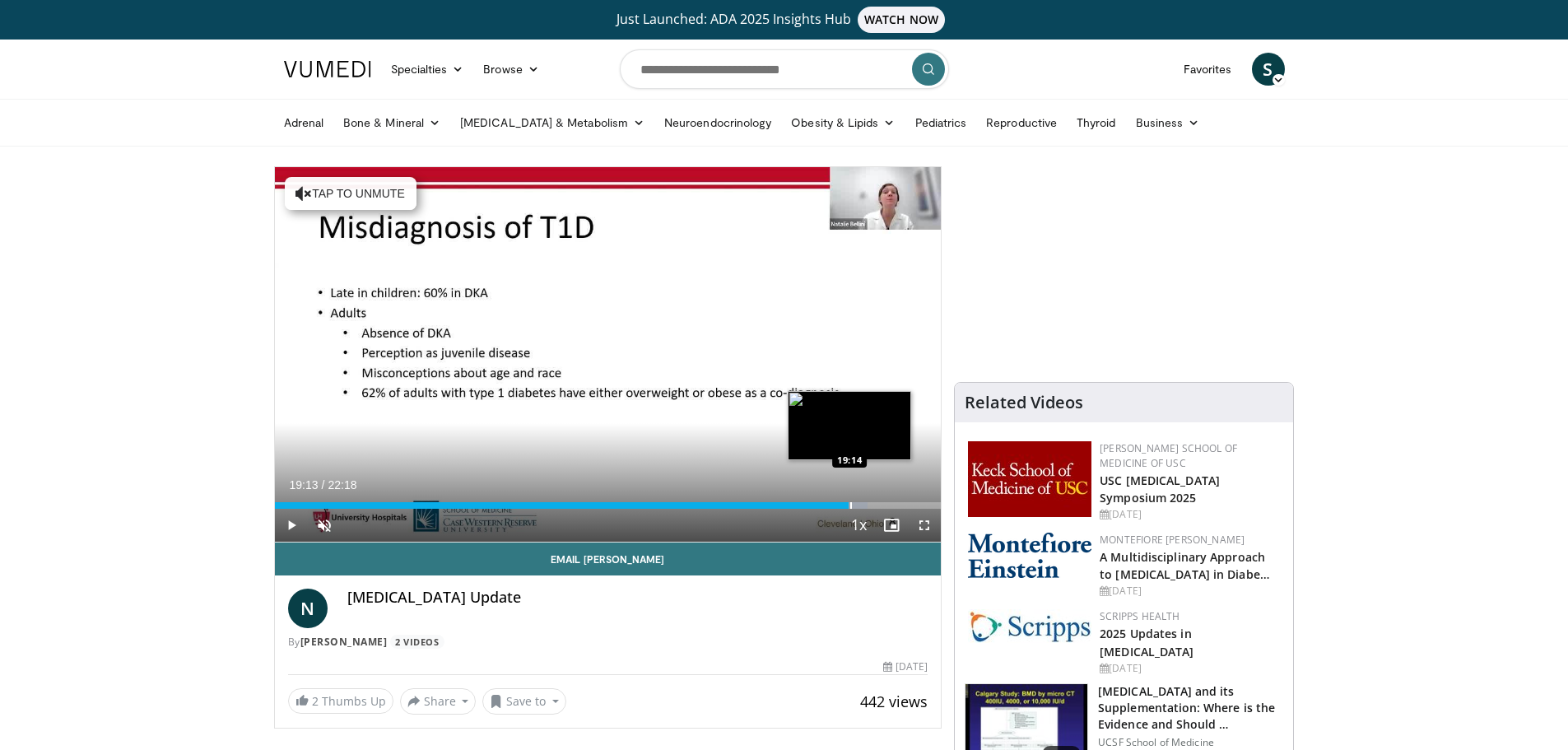
click at [850, 503] on div "Progress Bar" at bounding box center [851, 506] width 2 height 7
click at [867, 503] on div "Progress Bar" at bounding box center [868, 506] width 2 height 7
click at [879, 503] on div "Progress Bar" at bounding box center [879, 506] width 2 height 7
click at [887, 505] on div "Progress Bar" at bounding box center [888, 506] width 2 height 7
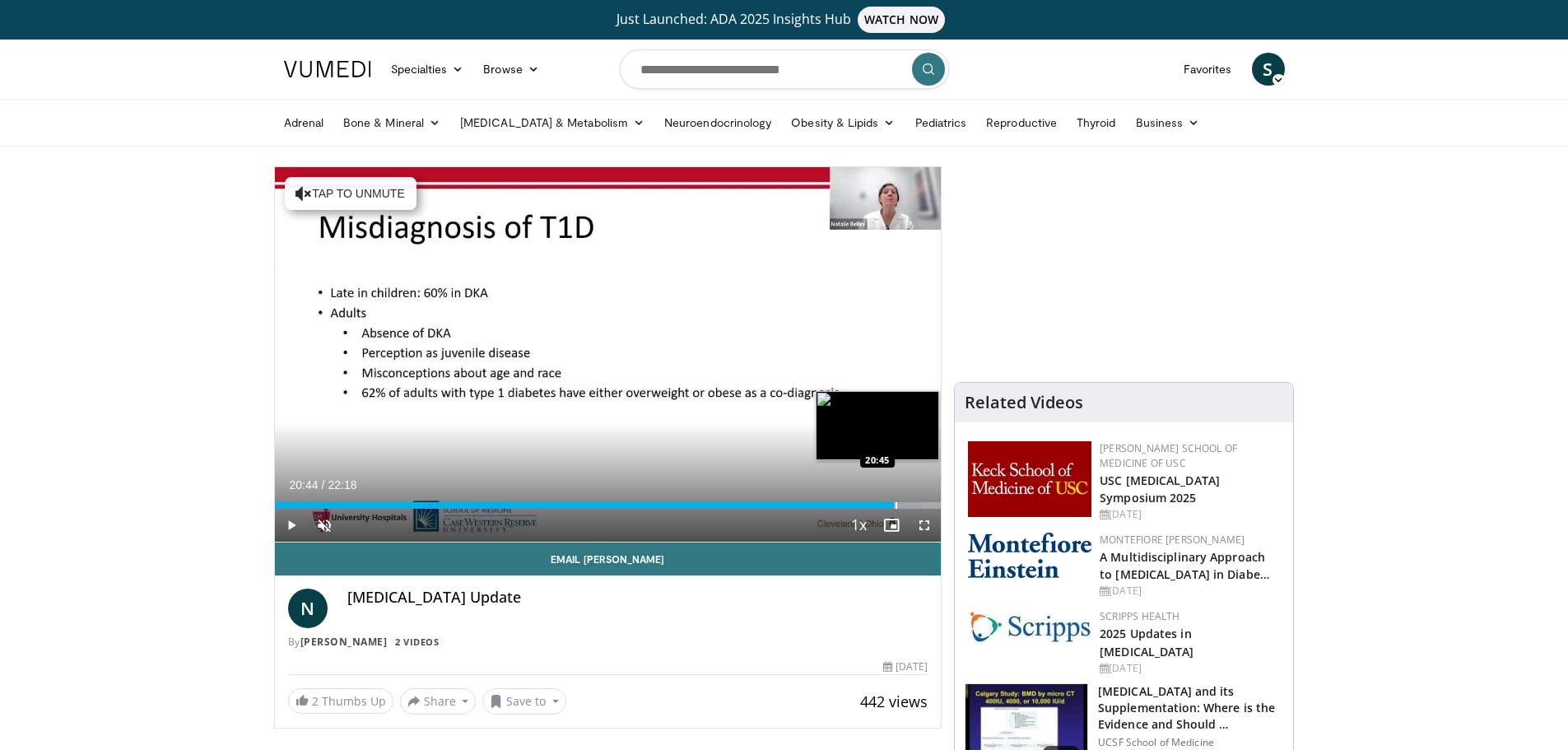
click at [895, 505] on div "Progress Bar" at bounding box center [896, 506] width 2 height 7
click at [912, 501] on div "Loaded : 97.84% 21:22 21:22" at bounding box center [608, 501] width 667 height 16
click at [917, 501] on div "Loaded : 100.00% 21:32 21:32" at bounding box center [608, 501] width 667 height 16
click at [927, 503] on div "Progress Bar" at bounding box center [928, 506] width 2 height 7
click at [931, 503] on div "Progress Bar" at bounding box center [932, 506] width 2 height 7
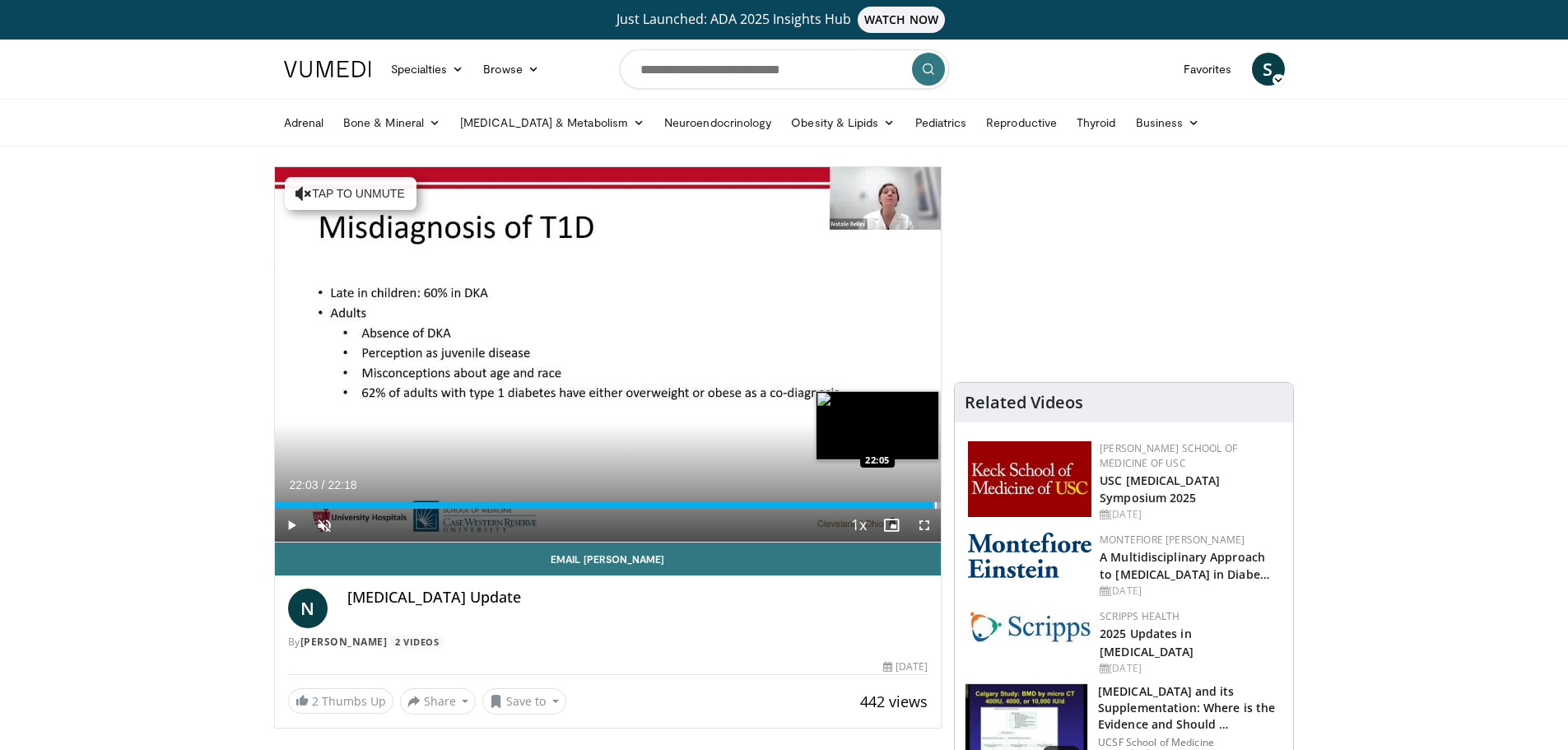
click at [935, 503] on div "Progress Bar" at bounding box center [936, 506] width 2 height 7
click at [934, 506] on div "Progress Bar" at bounding box center [935, 506] width 2 height 7
